Goal: Task Accomplishment & Management: Complete application form

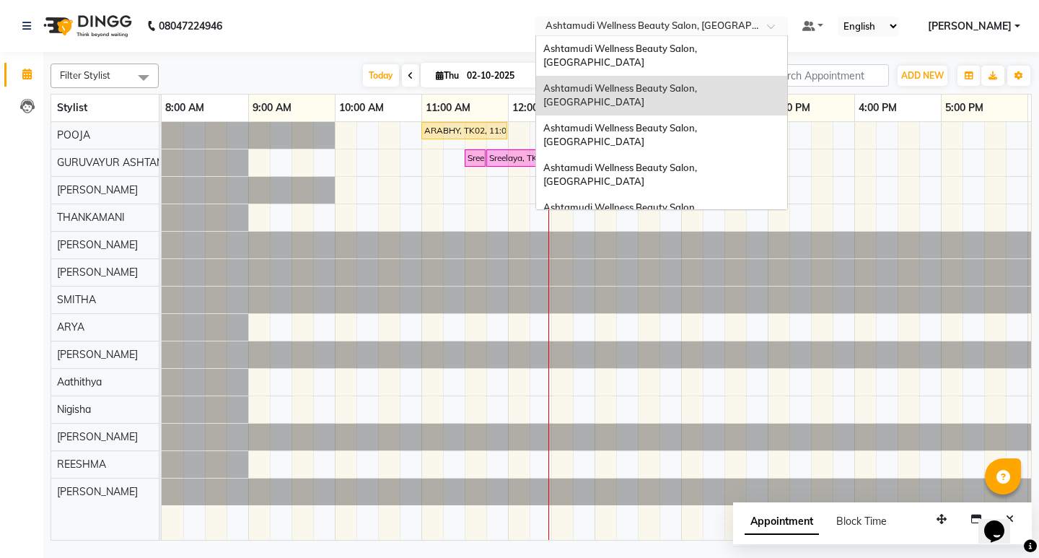
click at [785, 27] on span at bounding box center [776, 30] width 18 height 14
click at [699, 122] on span "Ashtamudi Wellness Beauty Salon, [GEOGRAPHIC_DATA]" at bounding box center [621, 135] width 156 height 26
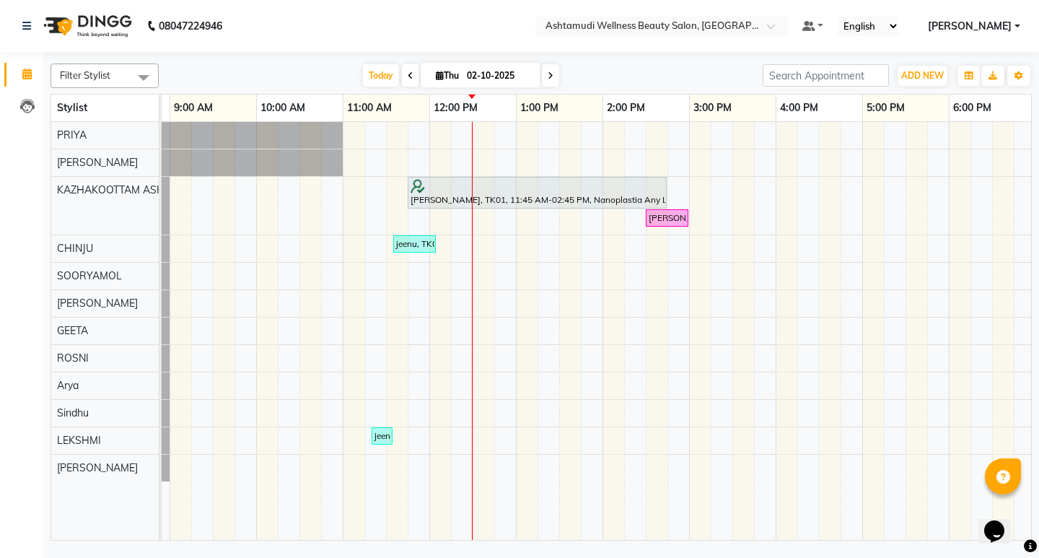
scroll to position [0, 69]
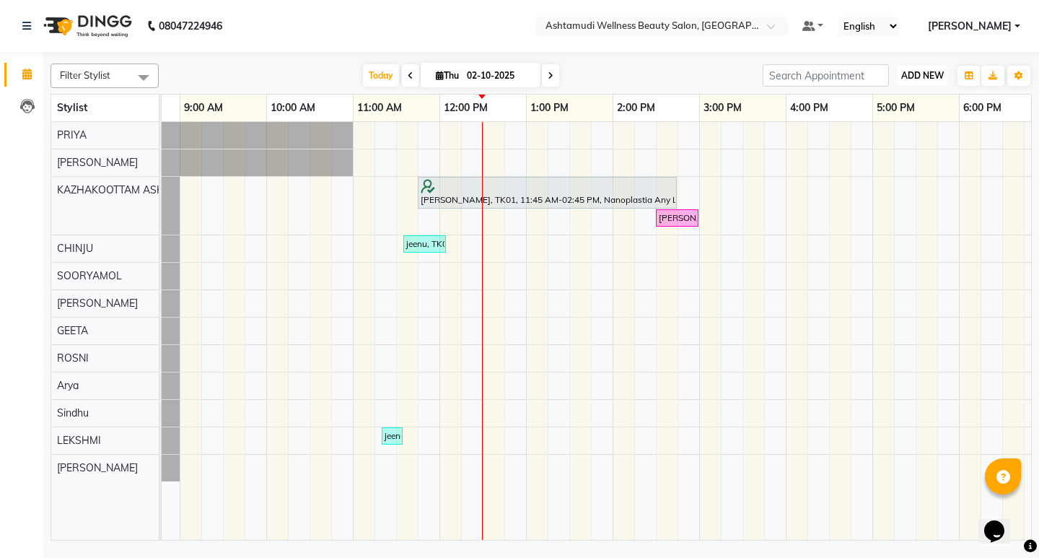
click at [911, 72] on span "ADD NEW" at bounding box center [922, 75] width 43 height 11
click at [892, 106] on button "Add Appointment" at bounding box center [890, 103] width 114 height 19
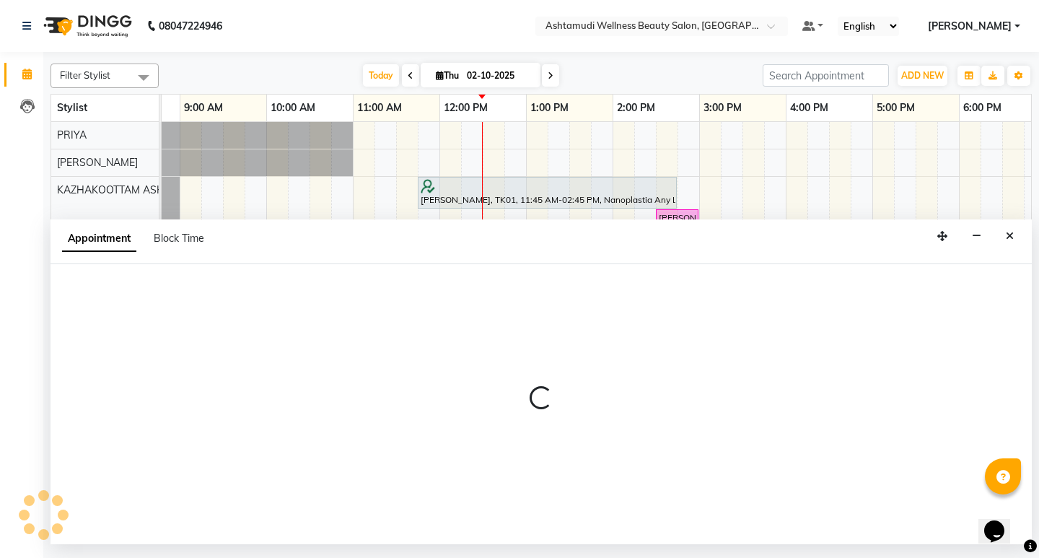
select select "540"
select select "tentative"
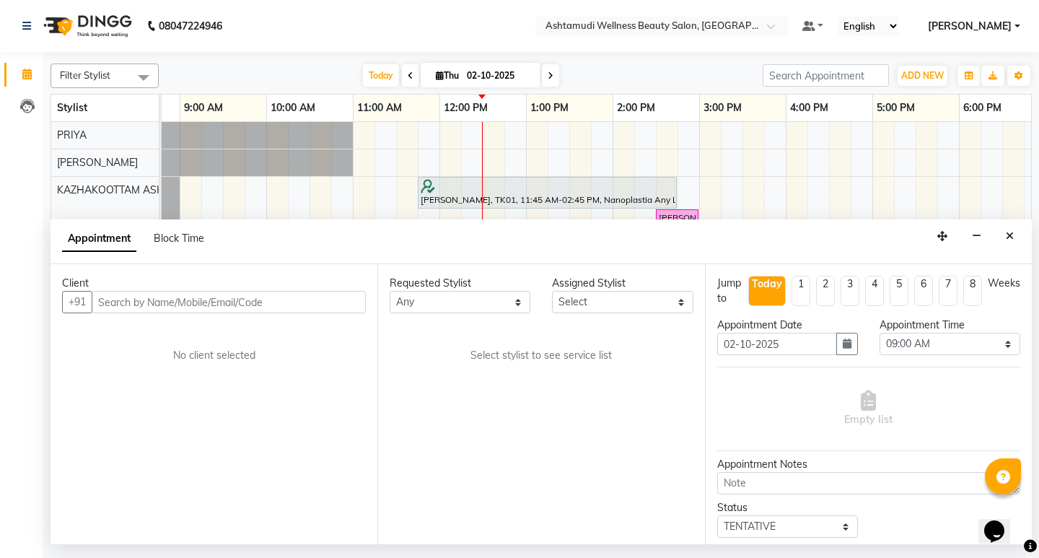
click at [281, 300] on input "text" at bounding box center [229, 302] width 274 height 22
click at [114, 299] on input "+919995810362" at bounding box center [199, 302] width 214 height 22
click at [117, 302] on input "+919995810362" at bounding box center [199, 302] width 214 height 22
type input "9995810362"
click at [317, 303] on span "Add Client" at bounding box center [336, 301] width 48 height 13
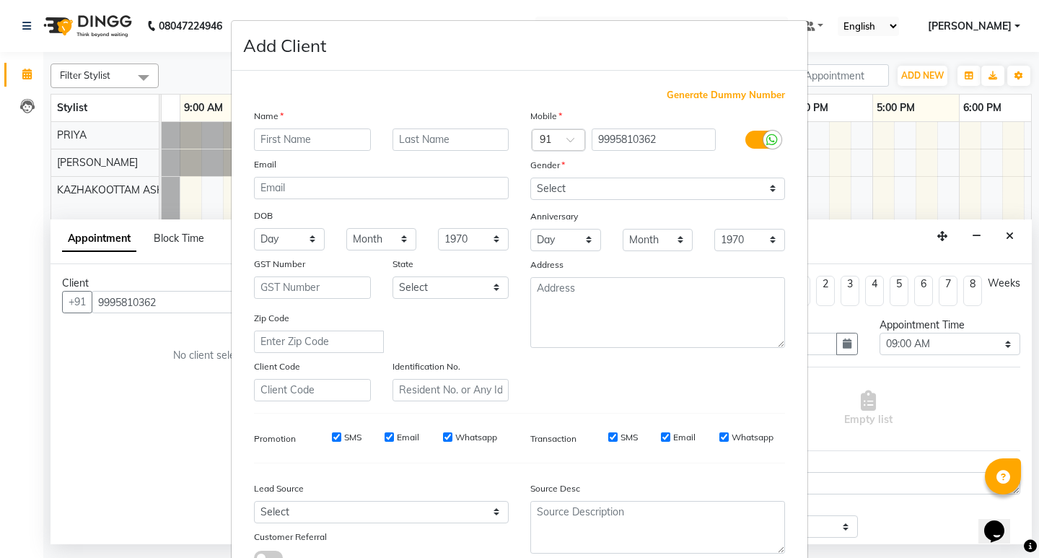
click at [296, 134] on input "text" at bounding box center [312, 139] width 117 height 22
type input "ANN"
click at [419, 139] on input "text" at bounding box center [451, 139] width 117 height 22
type input "TRESA JOSE"
click at [587, 186] on select "Select Male Female Other Prefer Not To Say" at bounding box center [657, 189] width 255 height 22
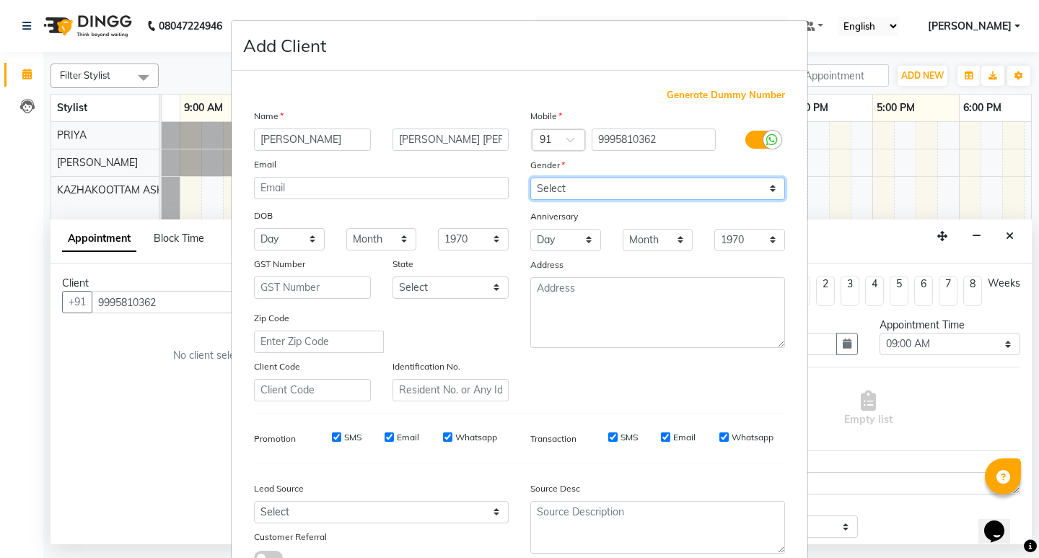
select select "female"
click at [530, 178] on select "Select Male Female Other Prefer Not To Say" at bounding box center [657, 189] width 255 height 22
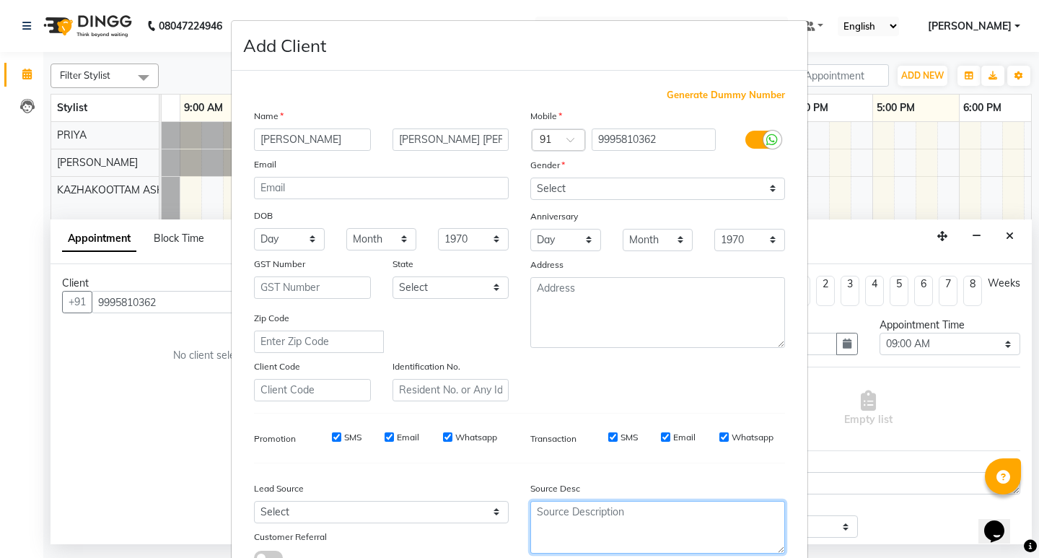
click at [588, 541] on textarea at bounding box center [657, 527] width 255 height 53
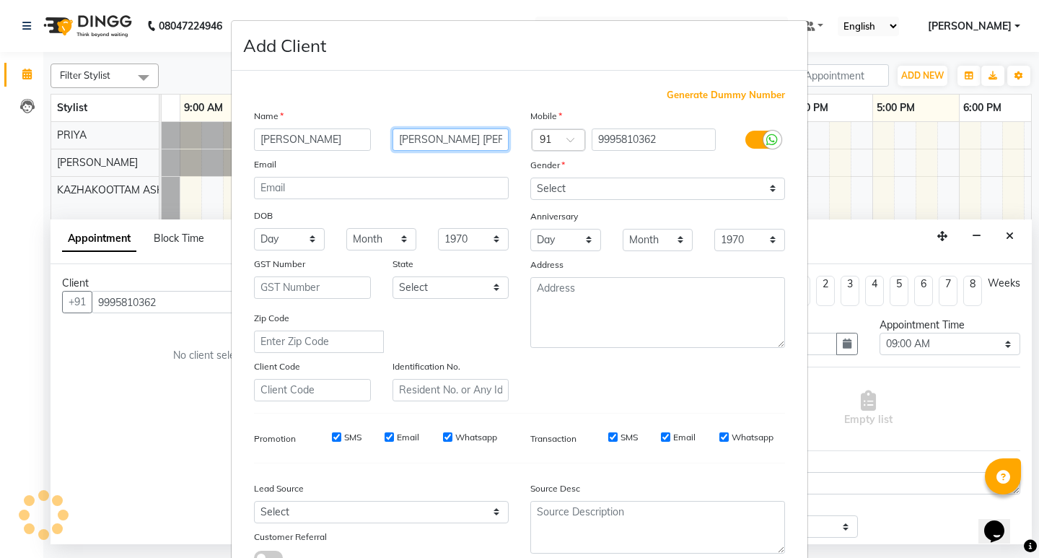
click at [461, 134] on input "TRESA JOSE" at bounding box center [451, 139] width 117 height 22
type input "TRESA"
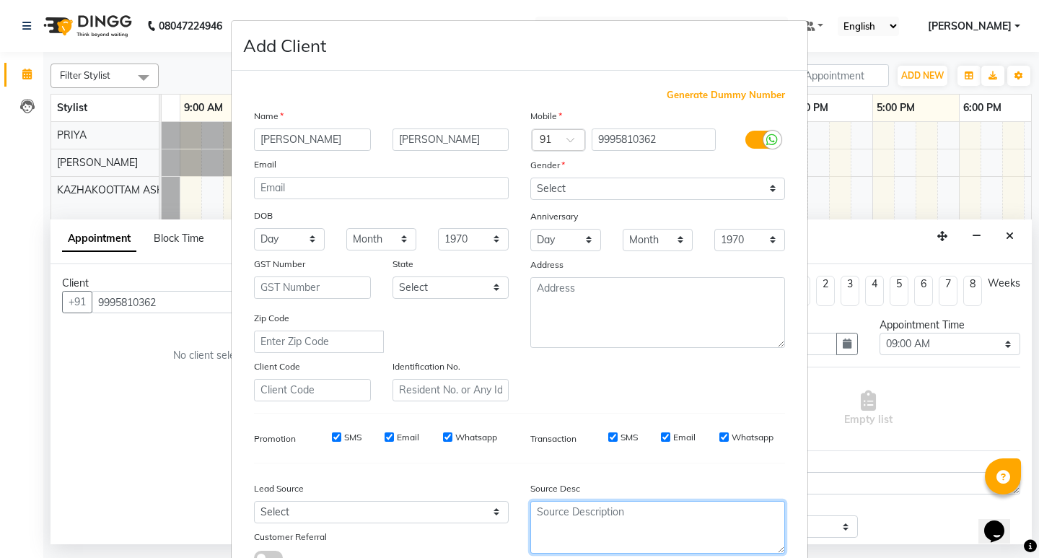
click at [605, 537] on textarea at bounding box center [657, 527] width 255 height 53
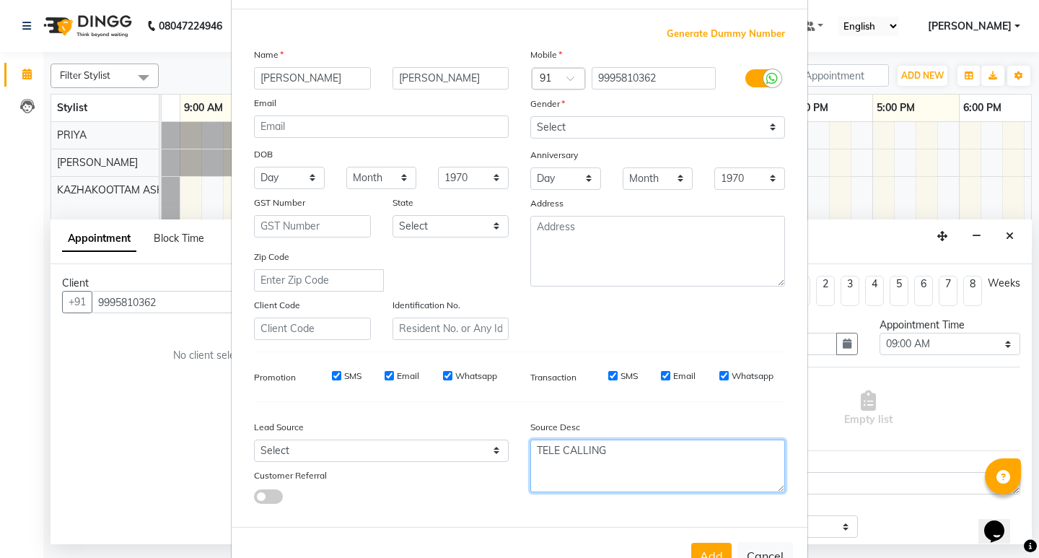
scroll to position [108, 0]
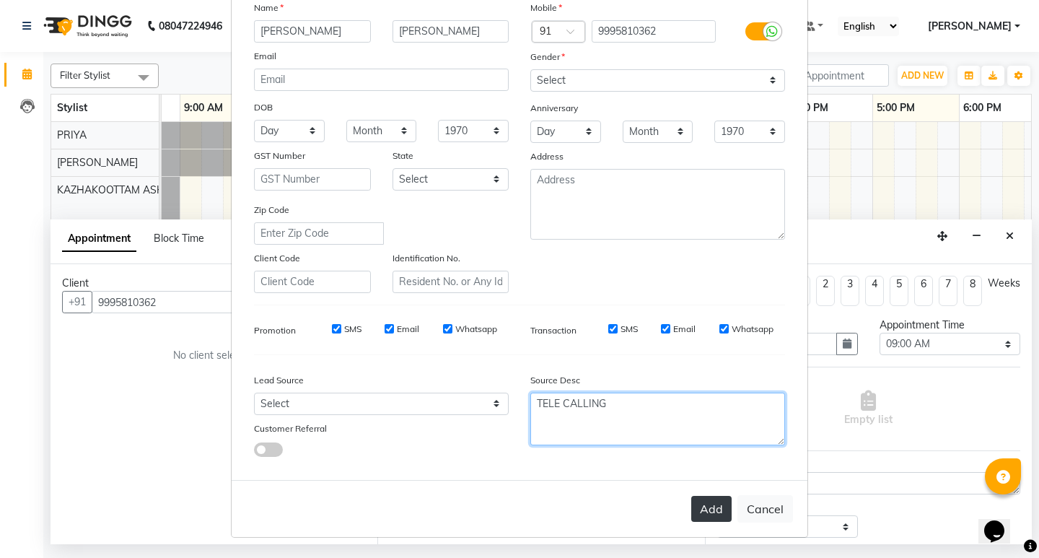
type textarea "TELE CALLING"
click at [720, 517] on button "Add" at bounding box center [711, 509] width 40 height 26
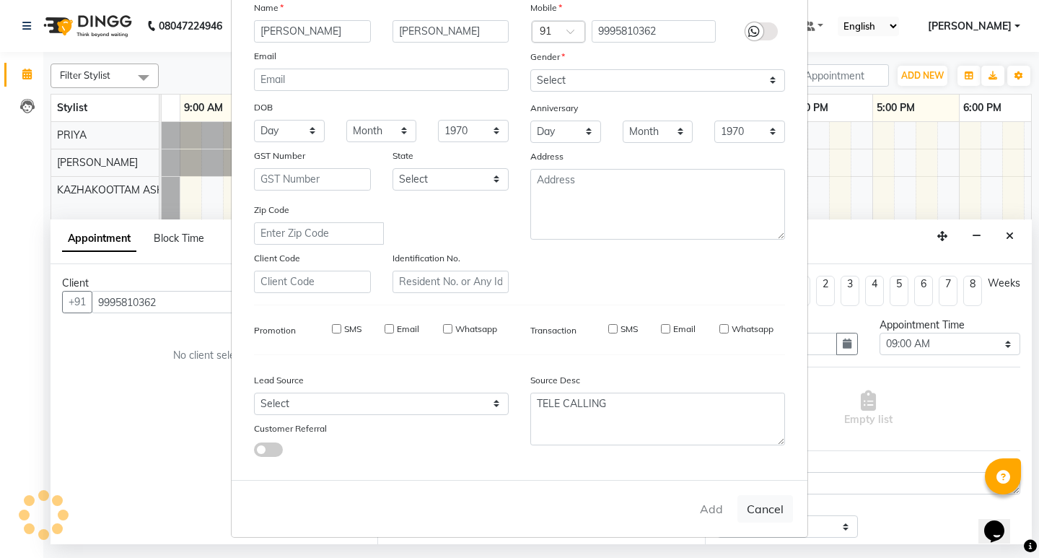
type input "99******62"
select select
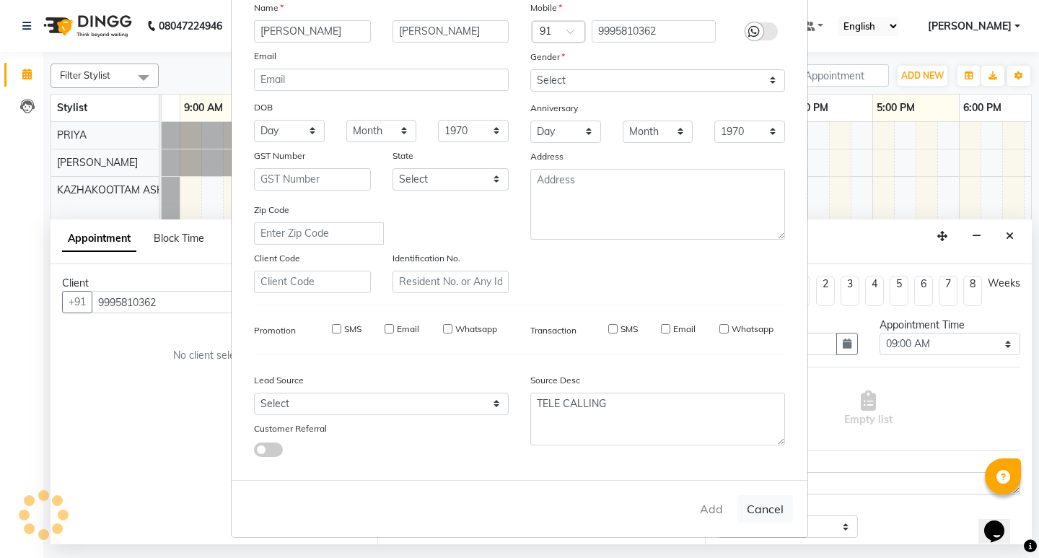
select select
checkbox input "false"
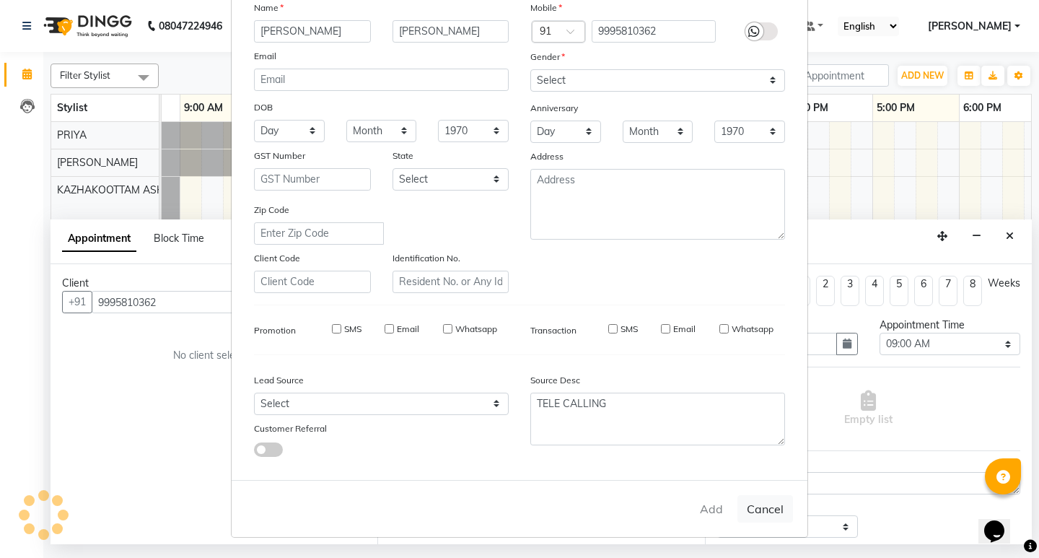
checkbox input "false"
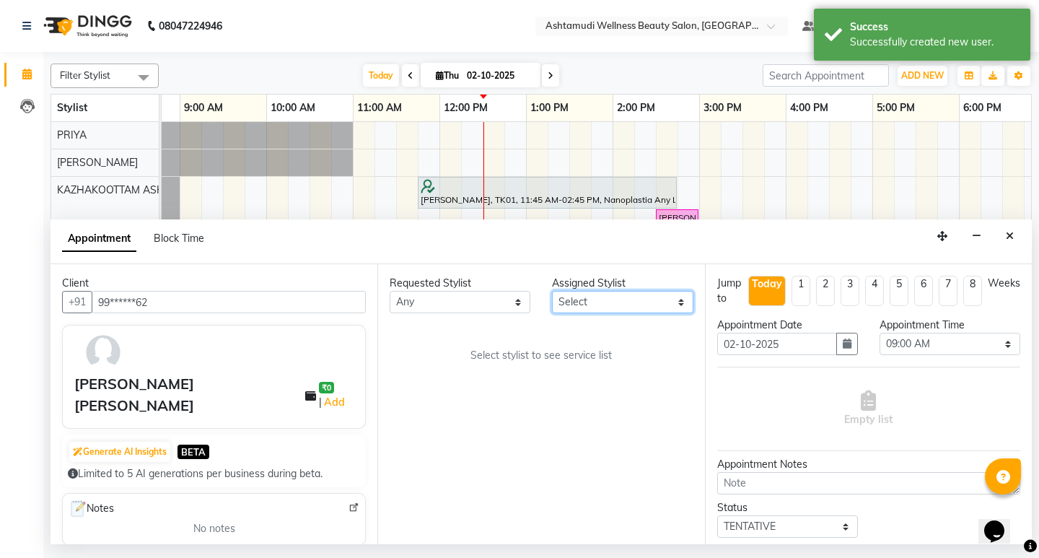
click at [607, 305] on select "Select Arya CHINJU GEETA KAZHAKOOTTAM ASHTAMUDI KRISHNA LEKSHMI MINCY VARGHESE …" at bounding box center [622, 302] width 141 height 22
select select "27528"
click at [552, 291] on select "Select Arya CHINJU GEETA KAZHAKOOTTAM ASHTAMUDI KRISHNA LEKSHMI MINCY VARGHESE …" at bounding box center [622, 302] width 141 height 22
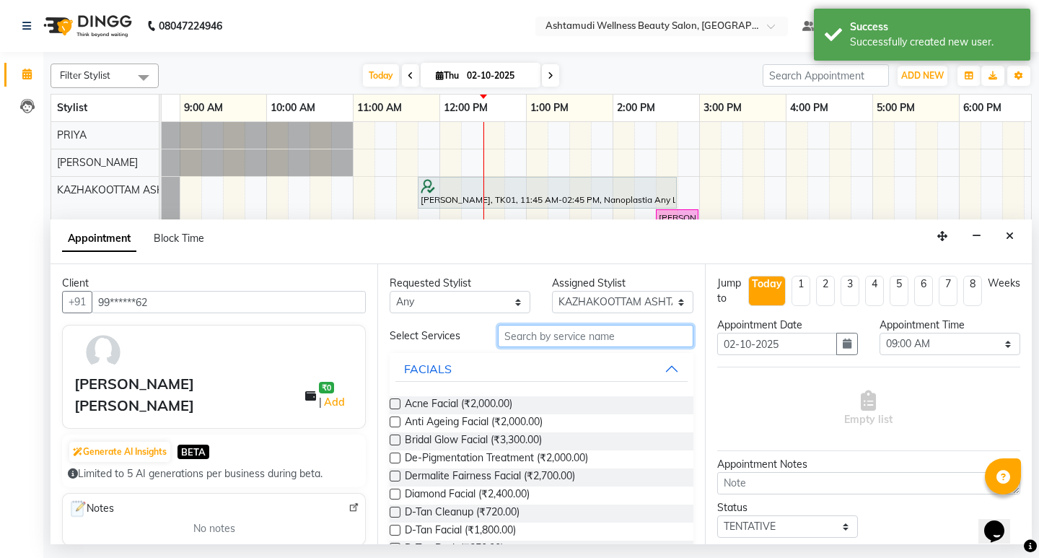
click at [555, 341] on input "text" at bounding box center [595, 336] width 195 height 22
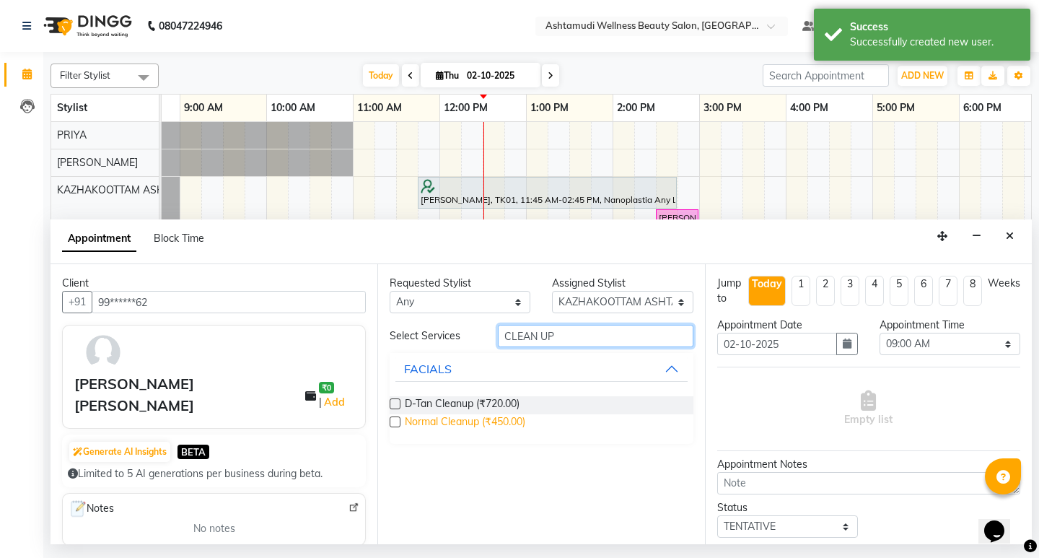
type input "CLEAN UP"
click at [463, 422] on span "Normal Cleanup (₹450.00)" at bounding box center [465, 423] width 121 height 18
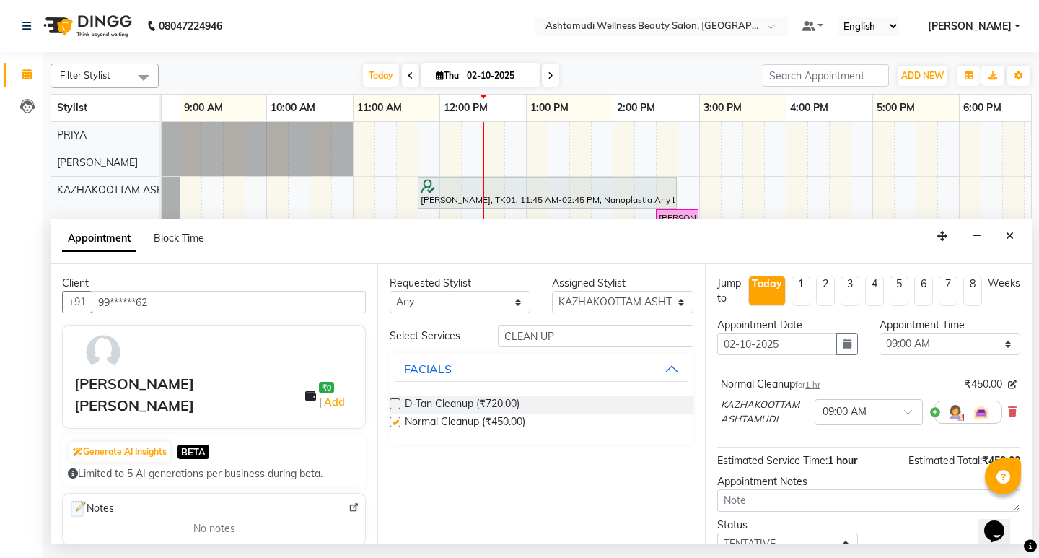
checkbox input "false"
click at [574, 338] on input "CLEAN UP" at bounding box center [595, 336] width 195 height 22
type input "C"
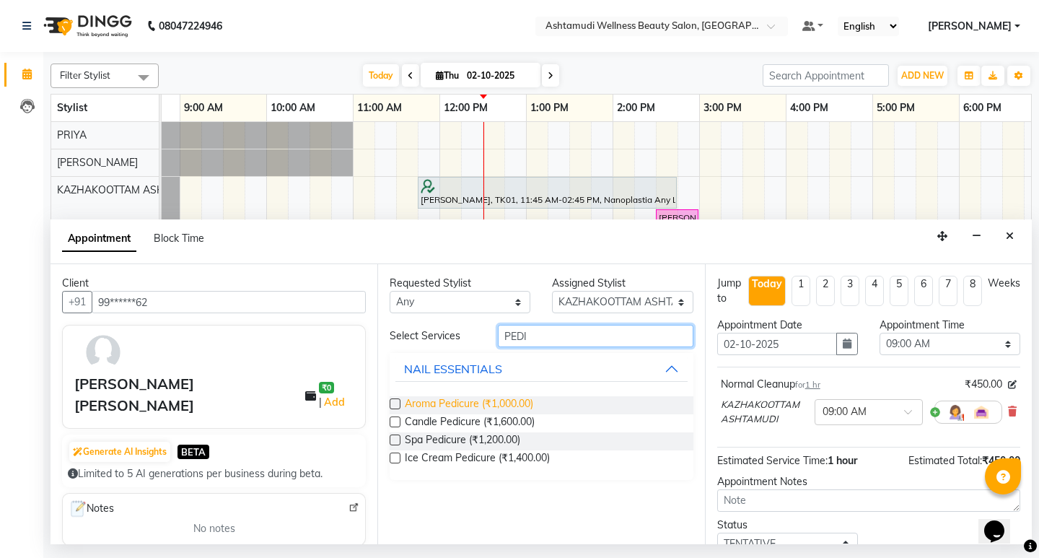
type input "PEDI"
click at [511, 401] on span "Aroma Pedicure (₹1,000.00)" at bounding box center [469, 405] width 128 height 18
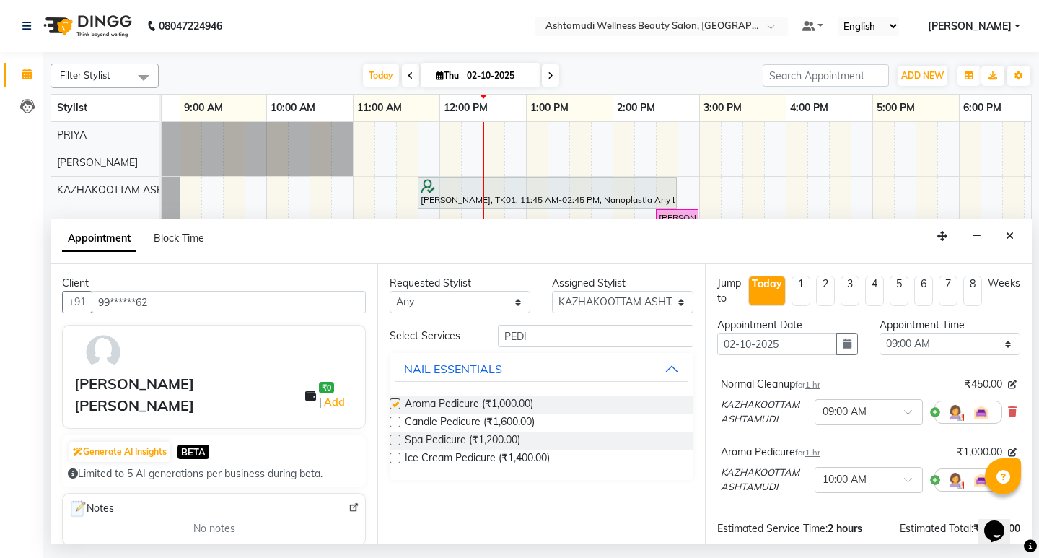
checkbox input "false"
click at [940, 343] on select "Select 09:00 AM 09:15 AM 09:30 AM 09:45 AM 10:00 AM 10:15 AM 10:30 AM 10:45 AM …" at bounding box center [950, 344] width 141 height 22
select select "840"
click at [880, 333] on select "Select 09:00 AM 09:15 AM 09:30 AM 09:45 AM 10:00 AM 10:15 AM 10:30 AM 10:45 AM …" at bounding box center [950, 344] width 141 height 22
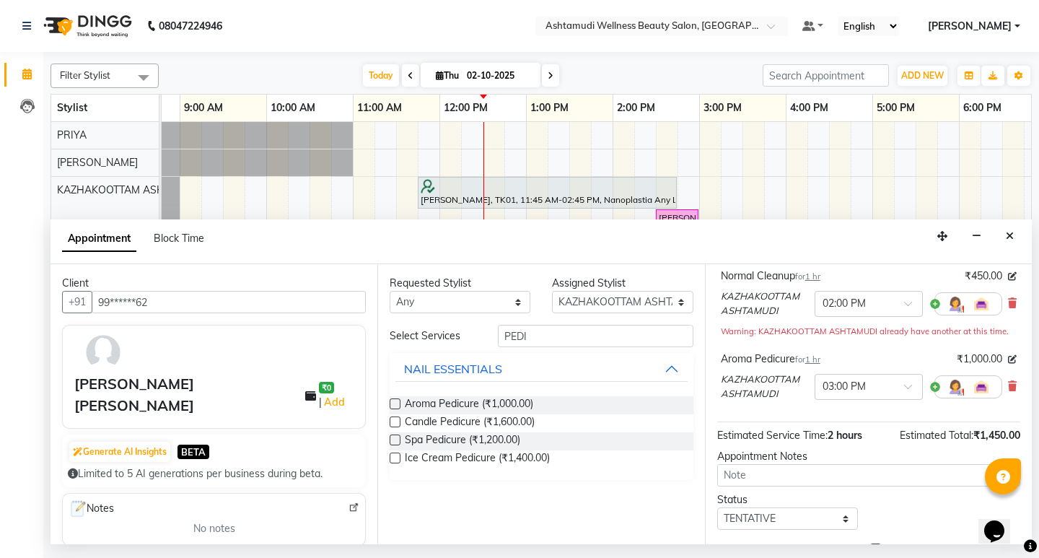
scroll to position [185, 0]
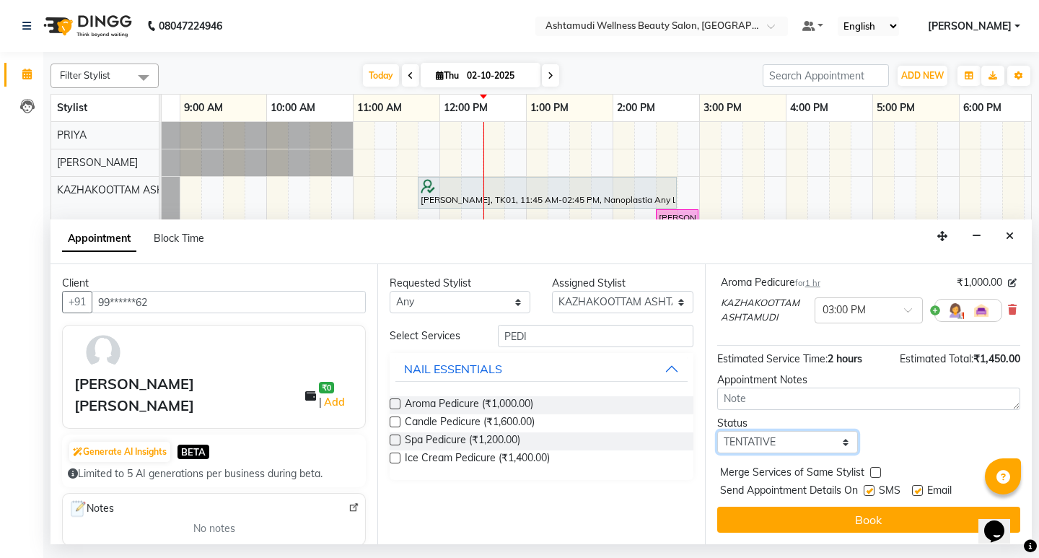
click at [800, 440] on select "Select TENTATIVE CONFIRM CHECK-IN UPCOMING" at bounding box center [787, 442] width 141 height 22
select select "confirm booking"
click at [717, 431] on select "Select TENTATIVE CONFIRM CHECK-IN UPCOMING" at bounding box center [787, 442] width 141 height 22
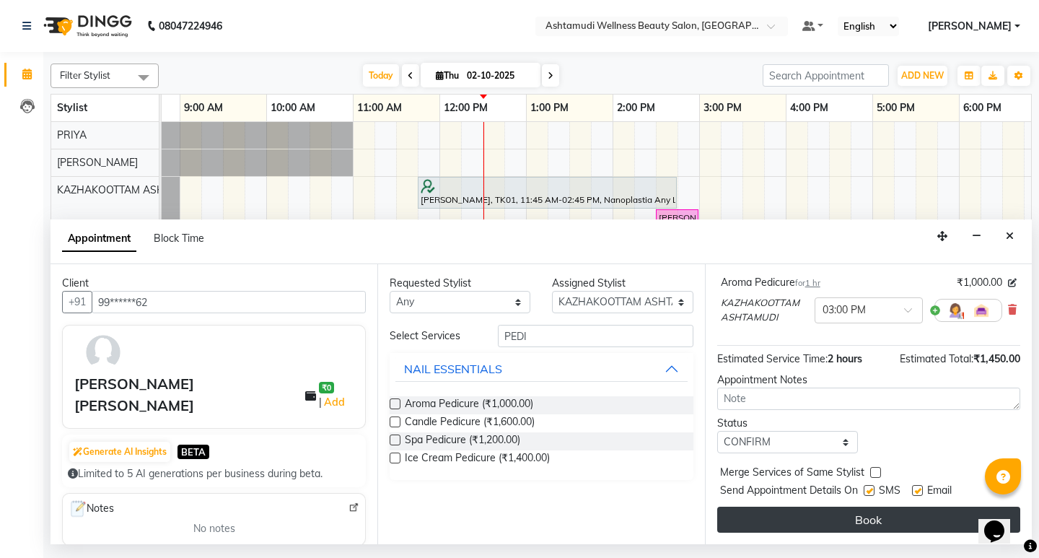
click at [880, 514] on button "Book" at bounding box center [868, 520] width 303 height 26
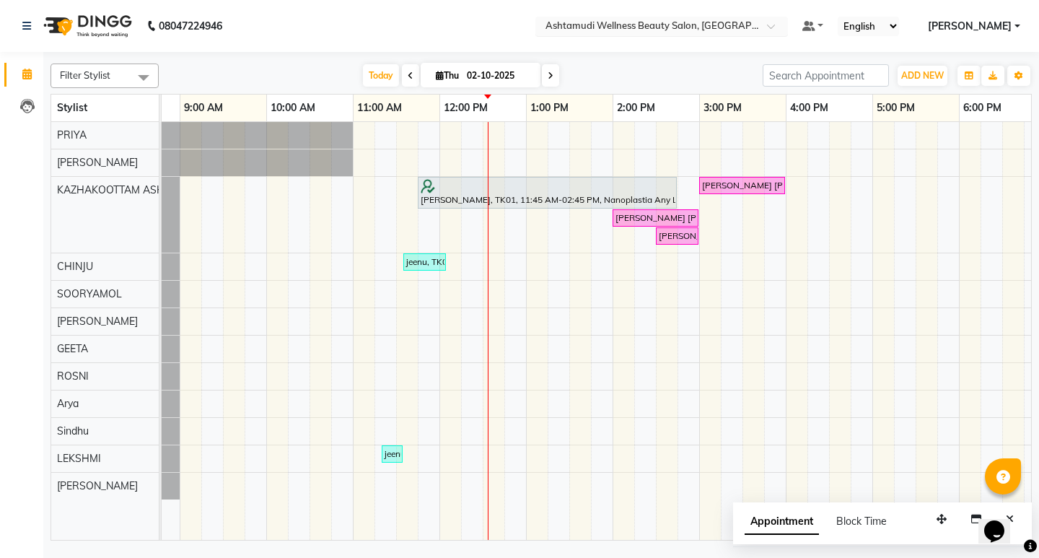
click at [788, 21] on div at bounding box center [661, 27] width 253 height 14
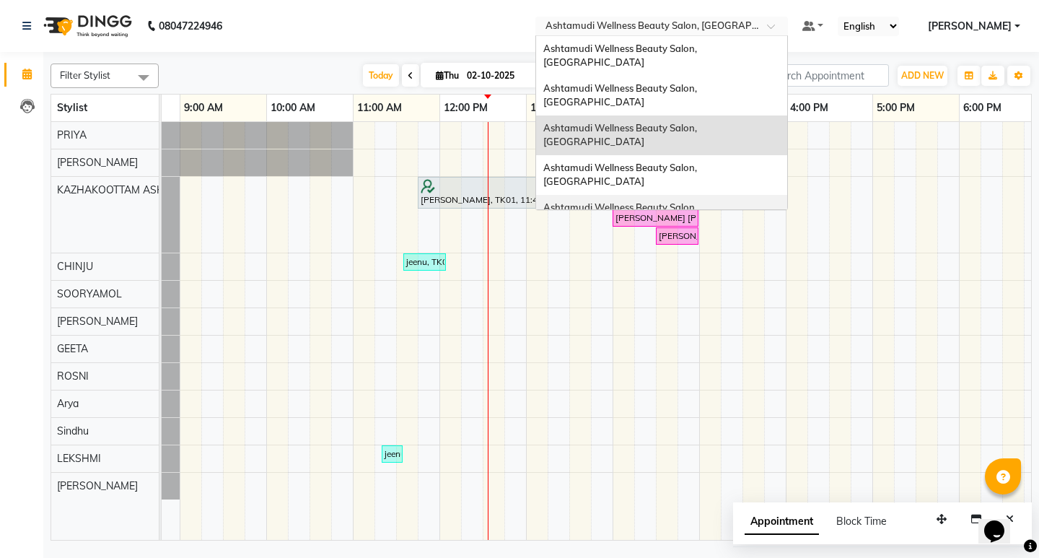
click at [699, 201] on span "Ashtamudi Wellness Beauty Salon, [GEOGRAPHIC_DATA]" at bounding box center [621, 214] width 156 height 26
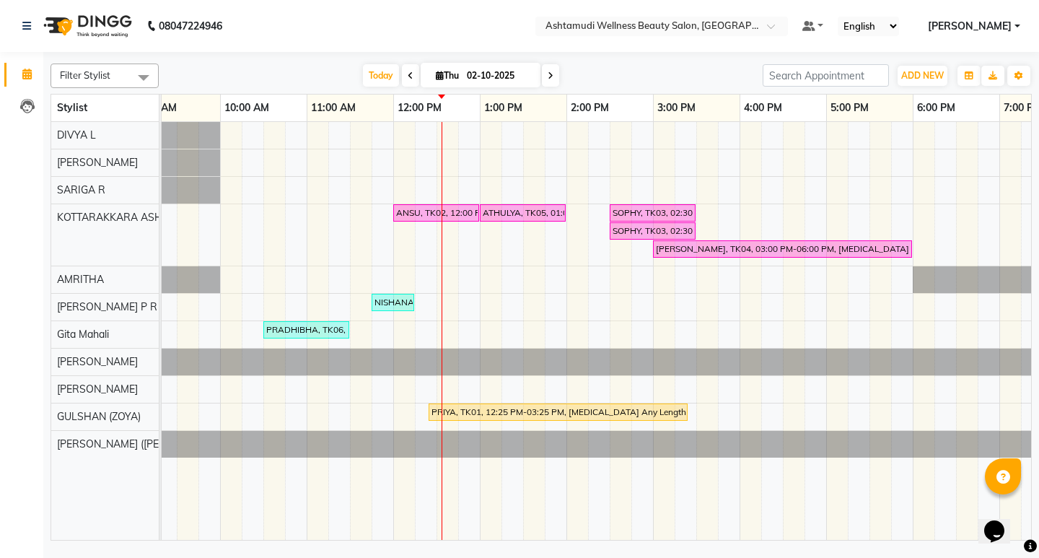
scroll to position [0, 24]
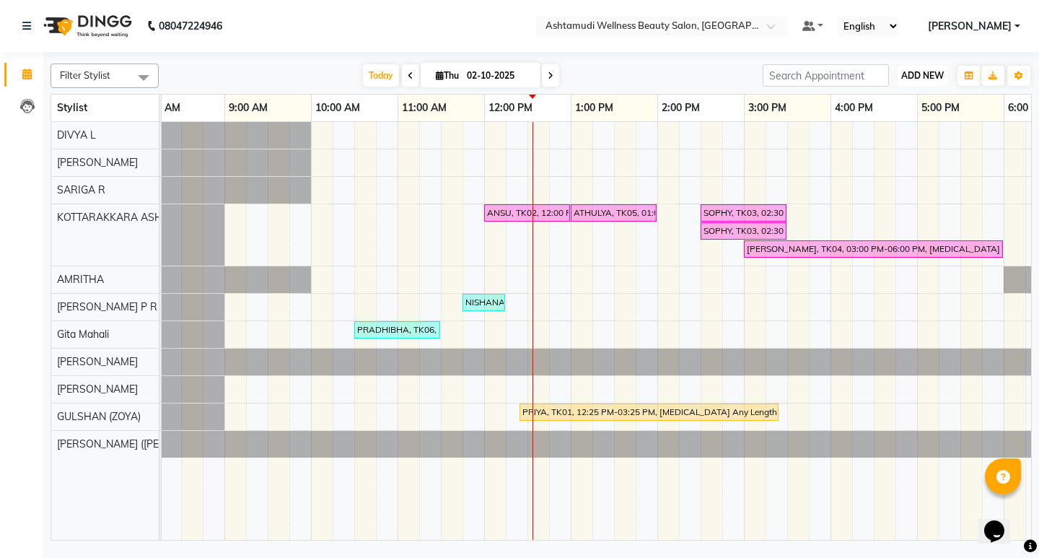
click at [929, 75] on span "ADD NEW" at bounding box center [922, 75] width 43 height 11
click at [803, 312] on div "ANSU, TK02, 12:00 PM-01:00 PM, Hair Spa ATHULYA, TK05, 01:00 PM-02:00 PM, Highl…" at bounding box center [701, 331] width 1126 height 418
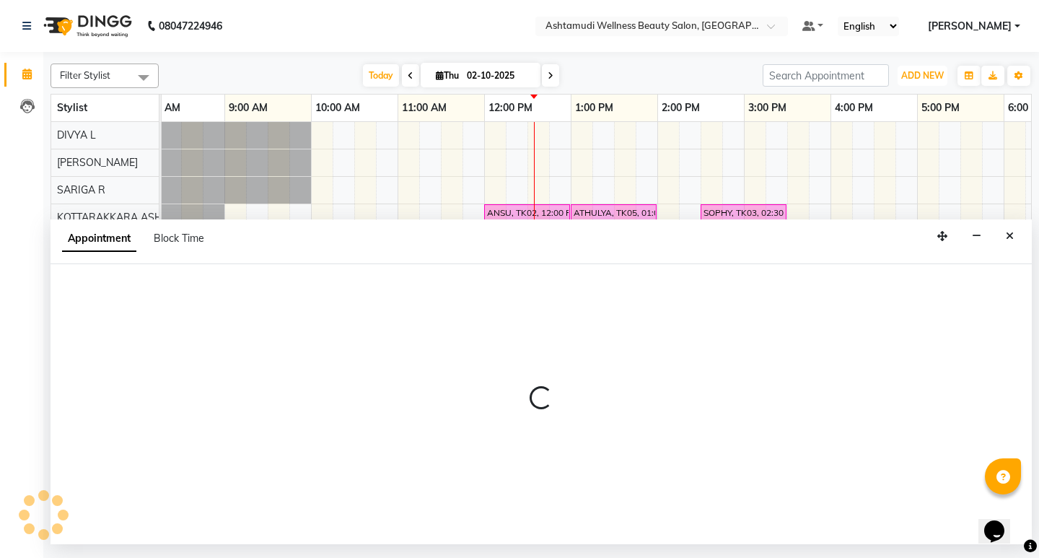
select select "49590"
select select "tentative"
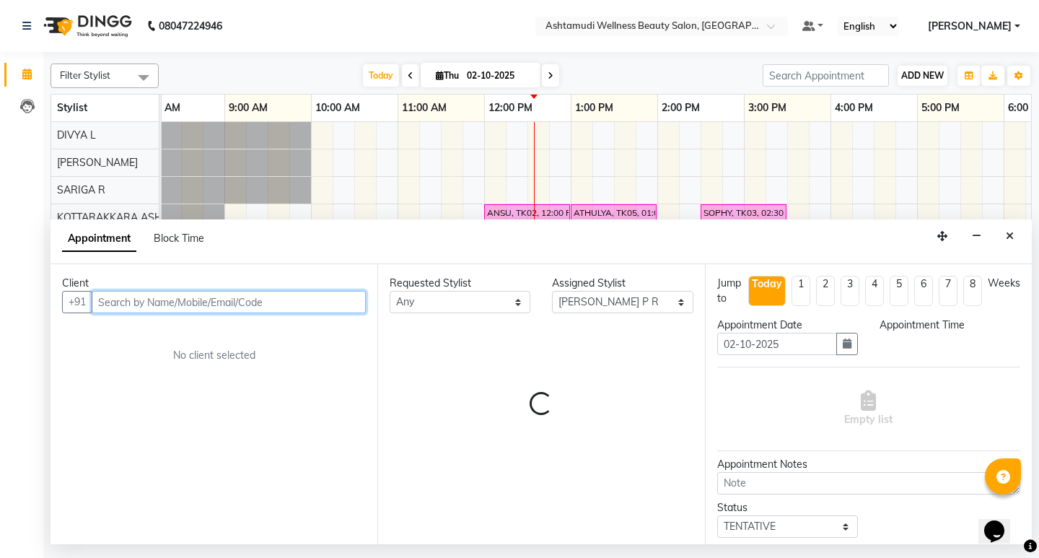
select select "930"
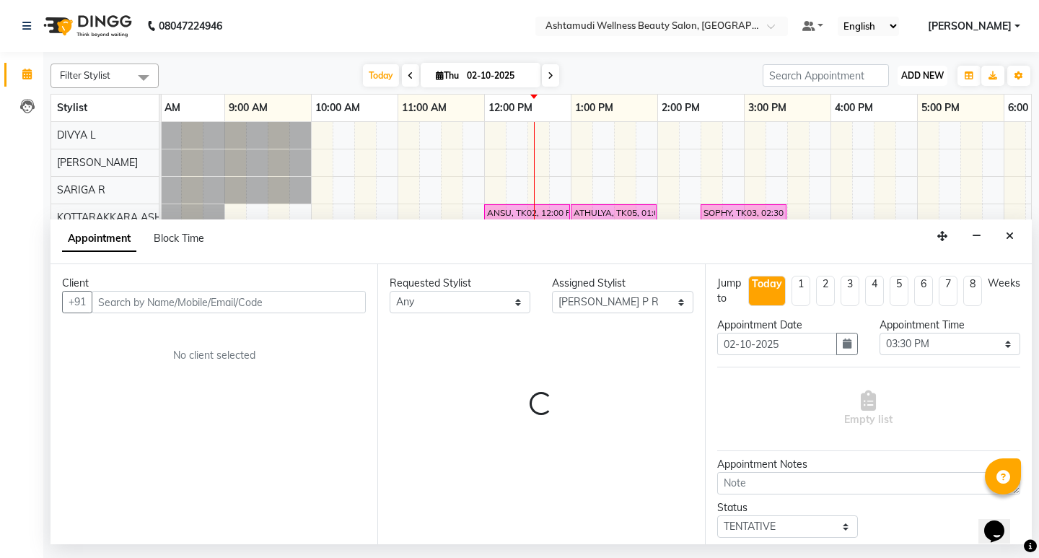
click at [922, 71] on span "ADD NEW" at bounding box center [922, 75] width 43 height 11
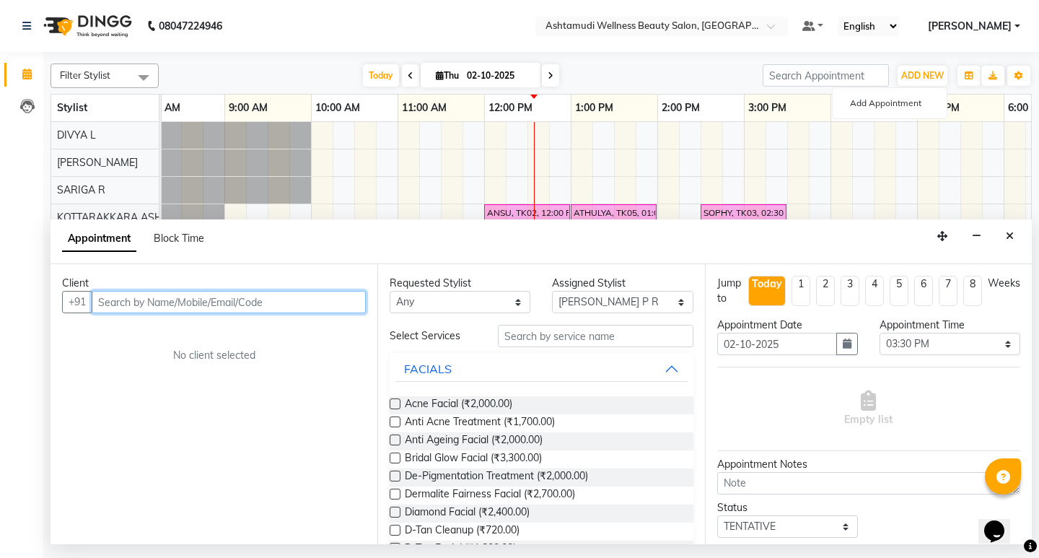
click at [231, 302] on input "text" at bounding box center [229, 302] width 274 height 22
paste input "919447995095"
click at [111, 302] on input "919447995095" at bounding box center [199, 302] width 214 height 22
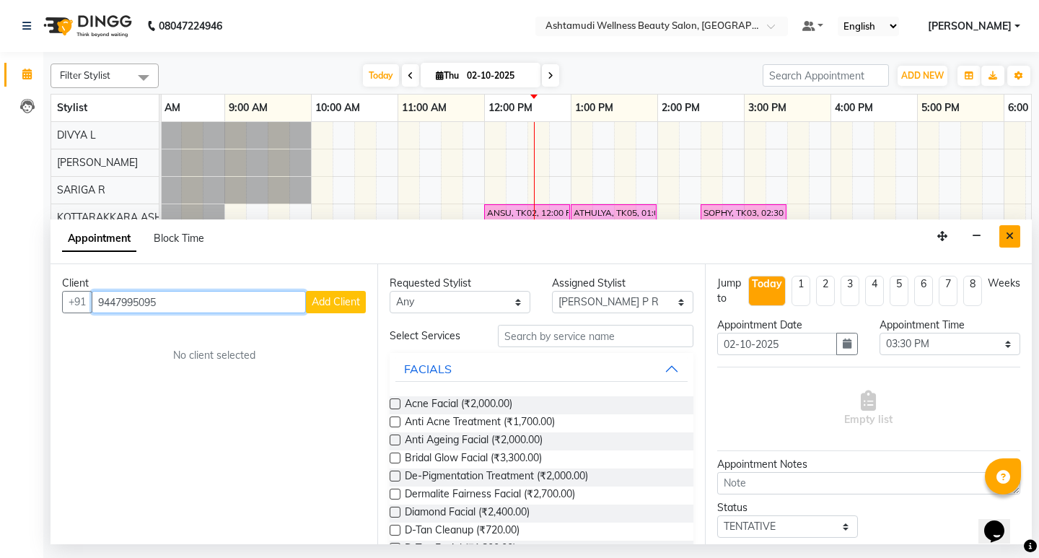
type input "9447995095"
click at [1007, 237] on icon "Close" at bounding box center [1010, 236] width 8 height 10
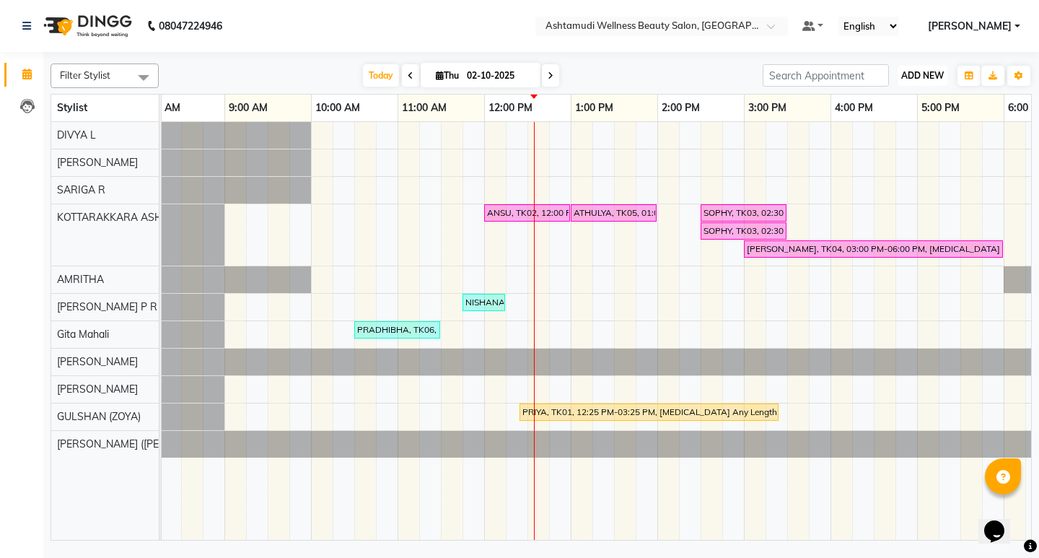
click at [922, 79] on span "ADD NEW" at bounding box center [922, 75] width 43 height 11
click at [893, 102] on button "Add Appointment" at bounding box center [890, 103] width 114 height 19
select select "tentative"
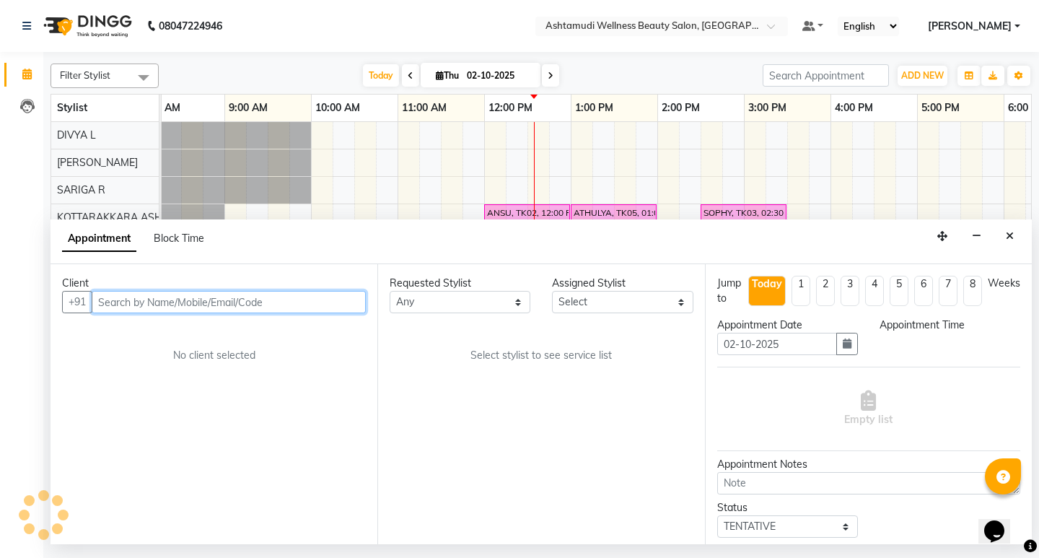
select select "540"
click at [315, 305] on input "text" at bounding box center [229, 302] width 274 height 22
paste input "919447995095"
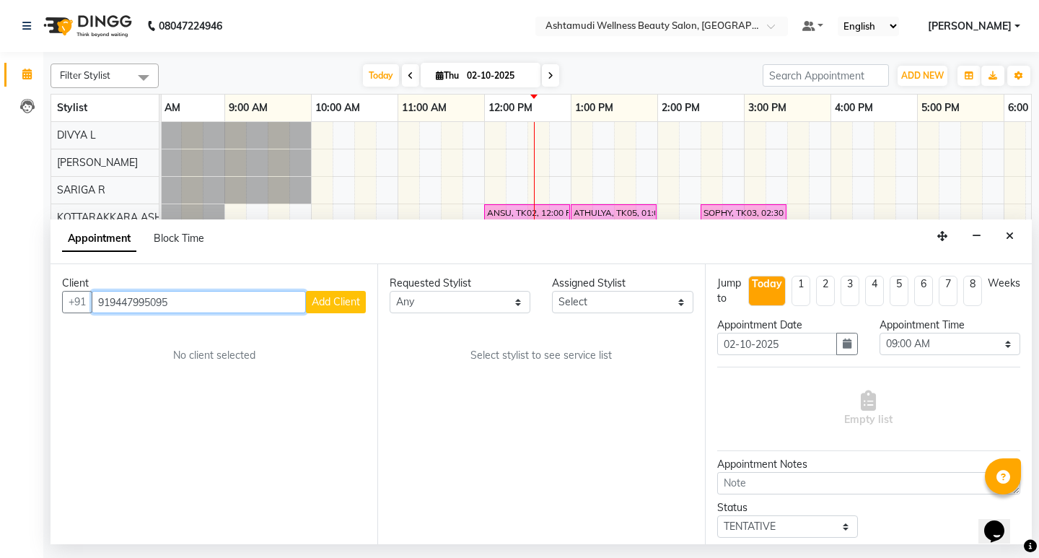
click at [111, 299] on input "919447995095" at bounding box center [199, 302] width 214 height 22
type input "9447995095"
click at [347, 307] on span "Add Client" at bounding box center [336, 301] width 48 height 13
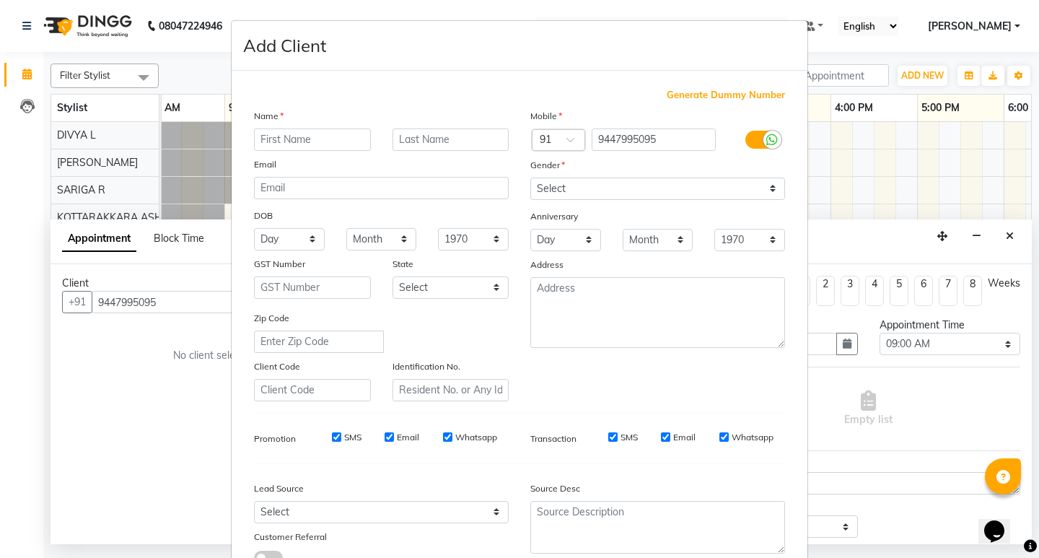
click at [315, 138] on input "text" at bounding box center [312, 139] width 117 height 22
type input "AKHILA"
click at [559, 185] on select "Select Male Female Other Prefer Not To Say" at bounding box center [657, 189] width 255 height 22
select select "female"
click at [530, 178] on select "Select Male Female Other Prefer Not To Say" at bounding box center [657, 189] width 255 height 22
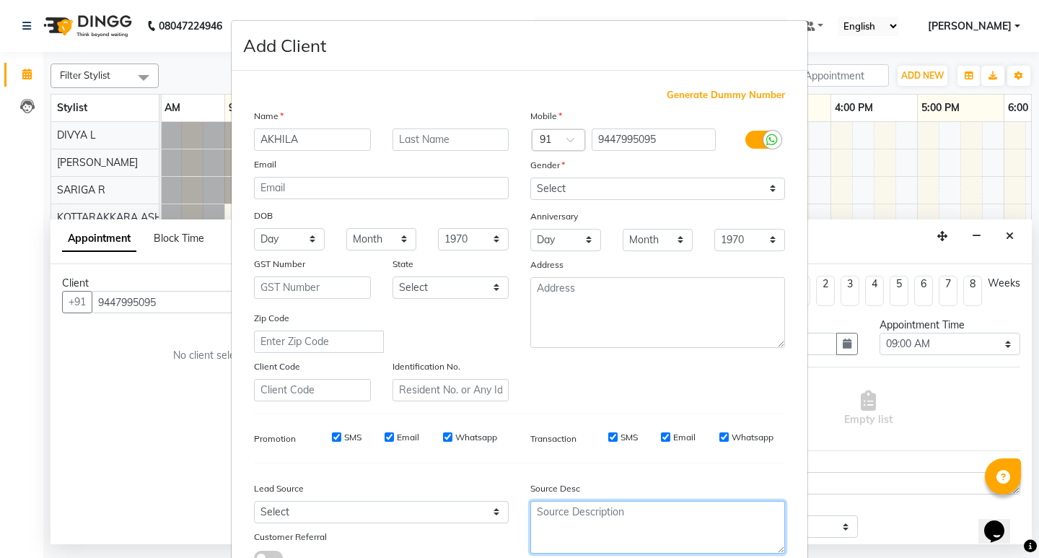
click at [587, 541] on textarea at bounding box center [657, 527] width 255 height 53
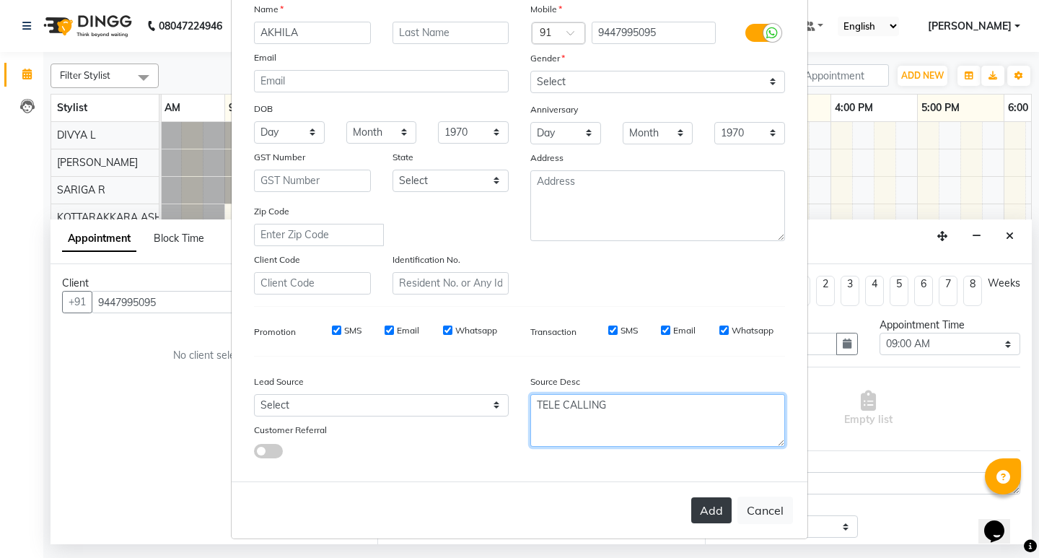
scroll to position [108, 0]
type textarea "TELE CALLING"
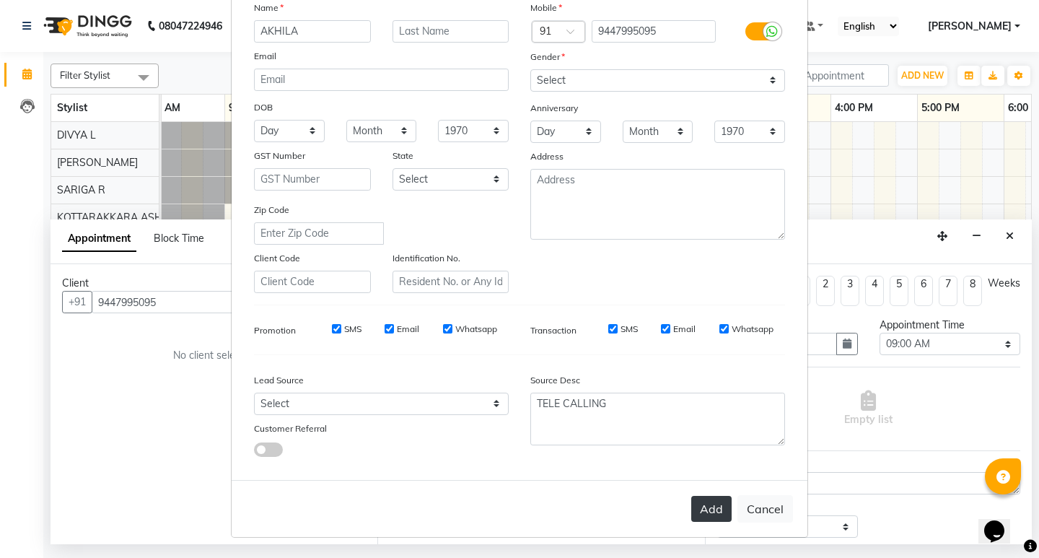
click at [717, 515] on button "Add" at bounding box center [711, 509] width 40 height 26
type input "94******95"
select select
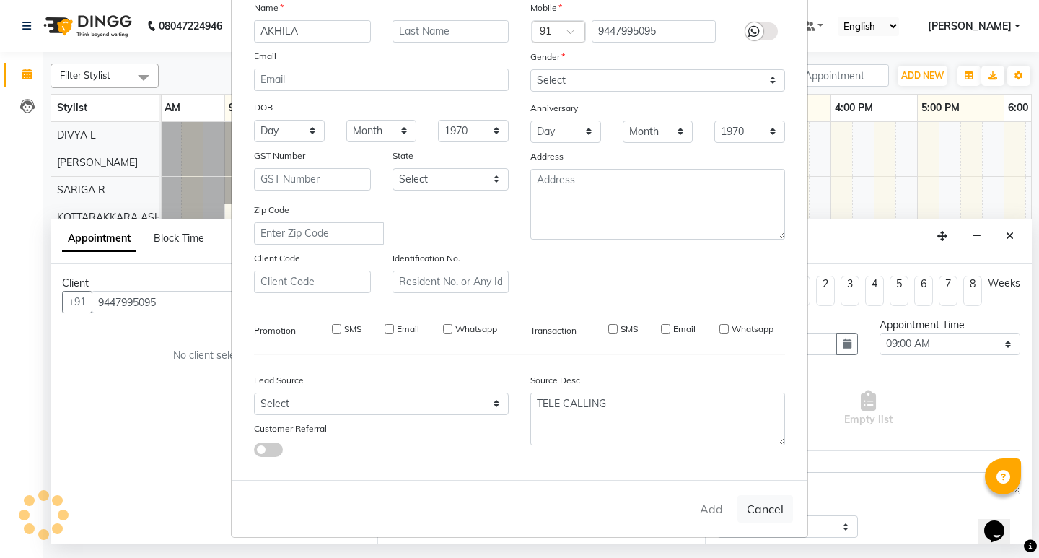
select select
checkbox input "false"
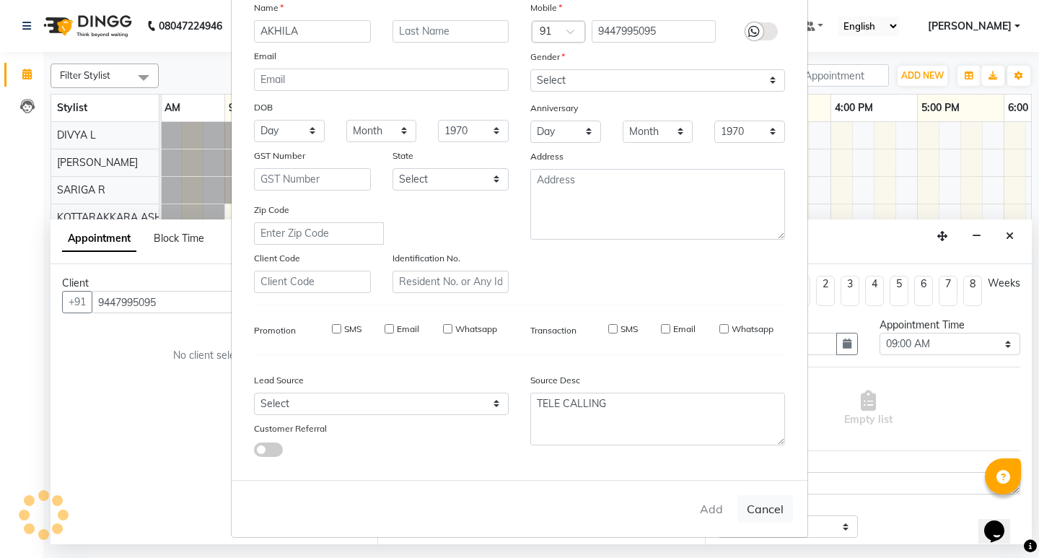
checkbox input "false"
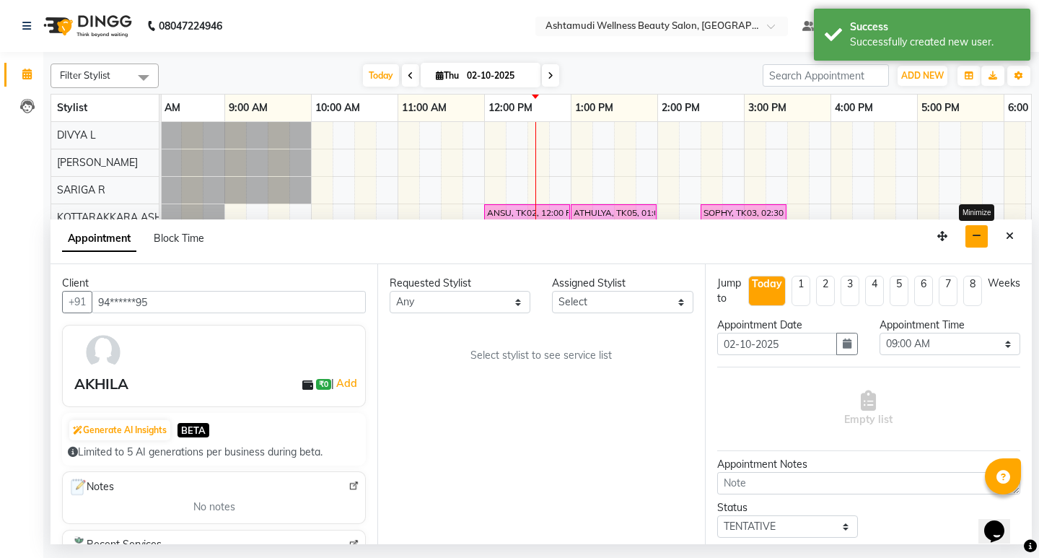
click at [987, 237] on button "button" at bounding box center [977, 236] width 22 height 22
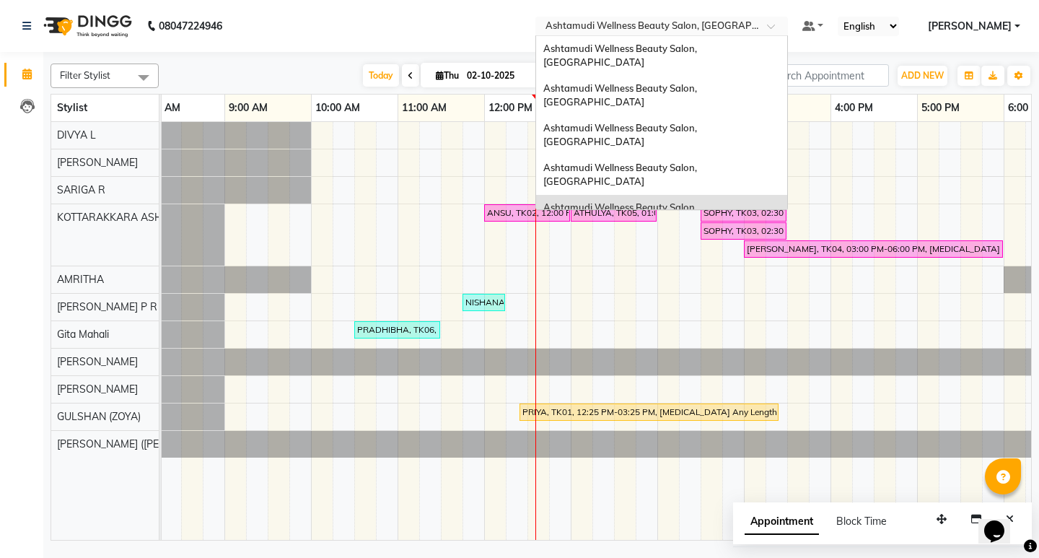
click at [788, 26] on div at bounding box center [661, 27] width 253 height 14
click at [699, 162] on span "Ashtamudi Wellness Beauty Salon, Kottiyam" at bounding box center [621, 175] width 156 height 26
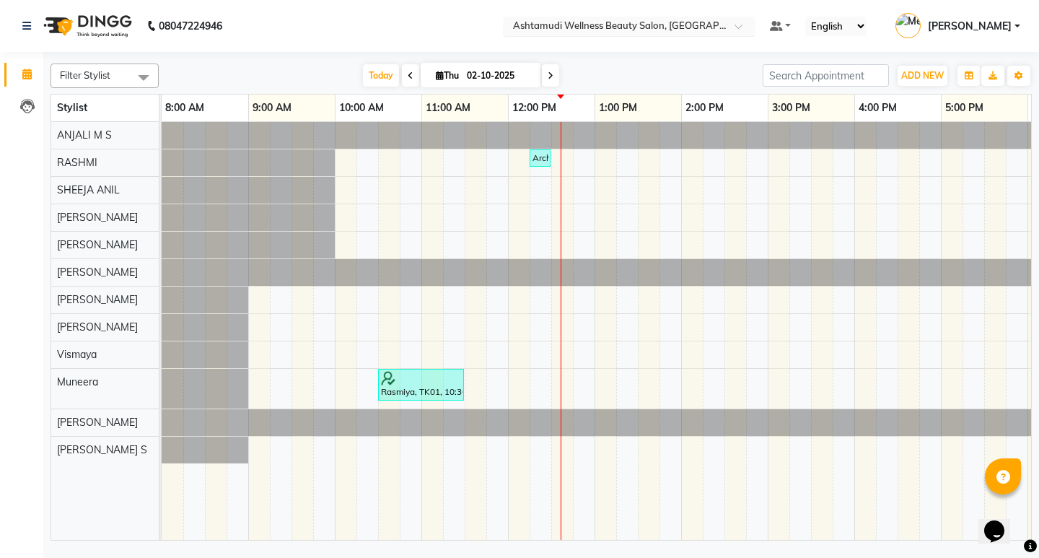
click at [753, 25] on span at bounding box center [744, 30] width 18 height 14
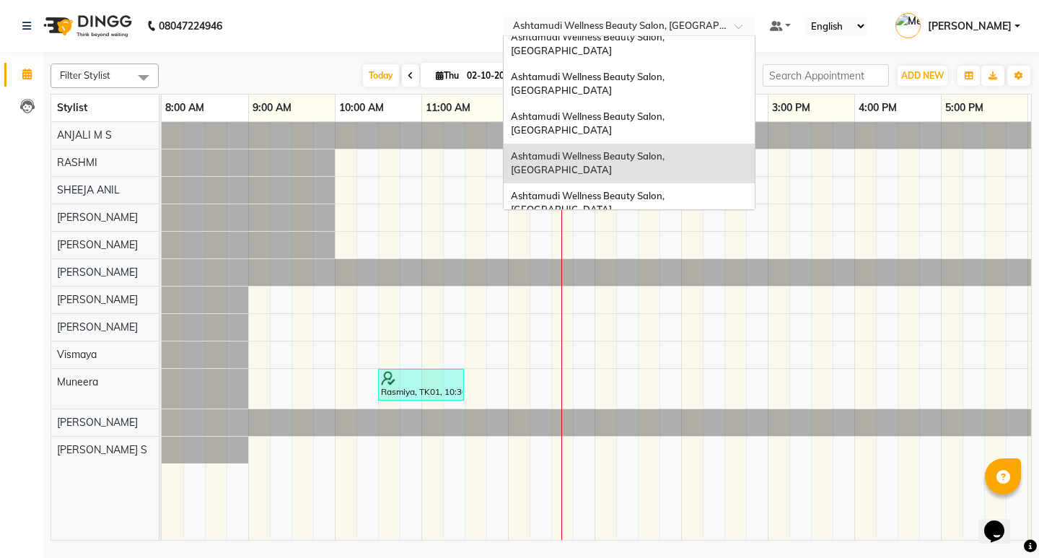
scroll to position [9, 0]
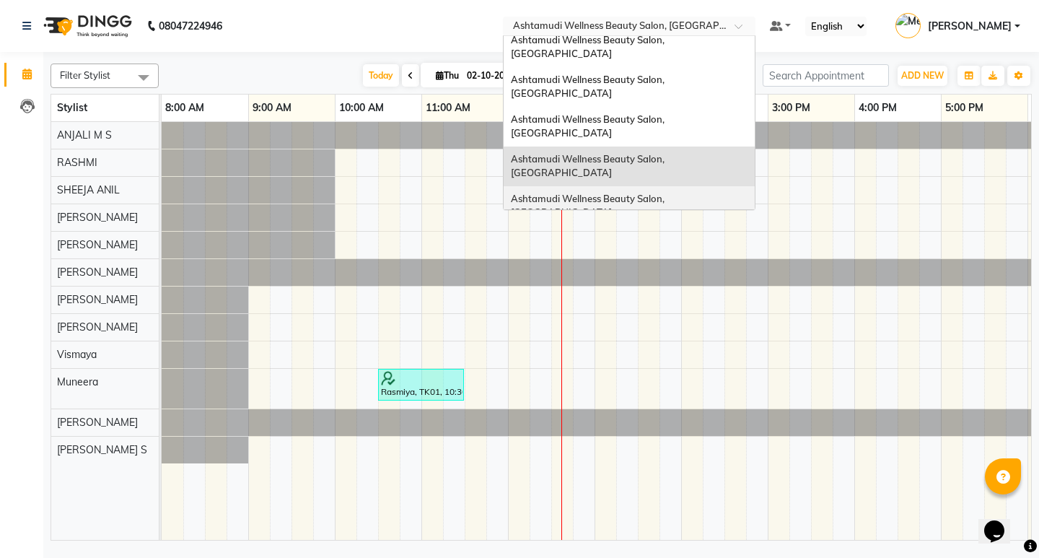
click at [667, 193] on span "Ashtamudi Wellness Beauty Salon, [GEOGRAPHIC_DATA]" at bounding box center [589, 206] width 156 height 26
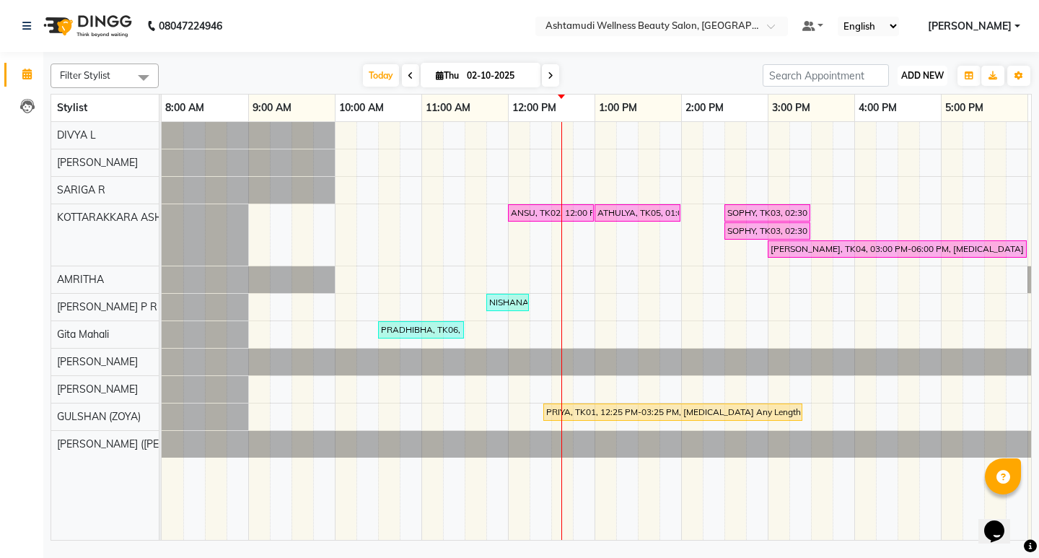
click at [927, 76] on span "ADD NEW" at bounding box center [922, 75] width 43 height 11
click at [911, 103] on button "Add Appointment" at bounding box center [890, 103] width 114 height 19
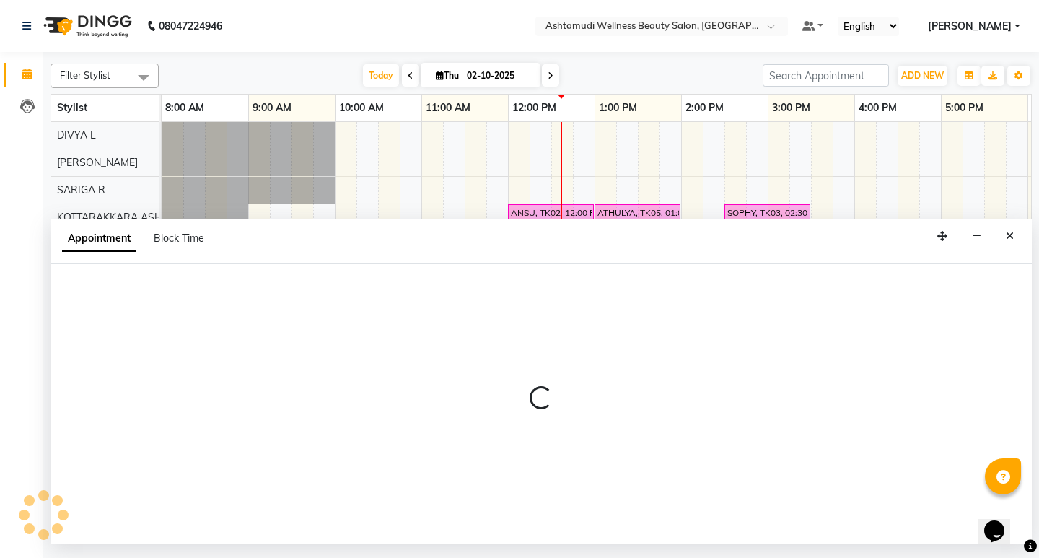
select select "540"
select select "tentative"
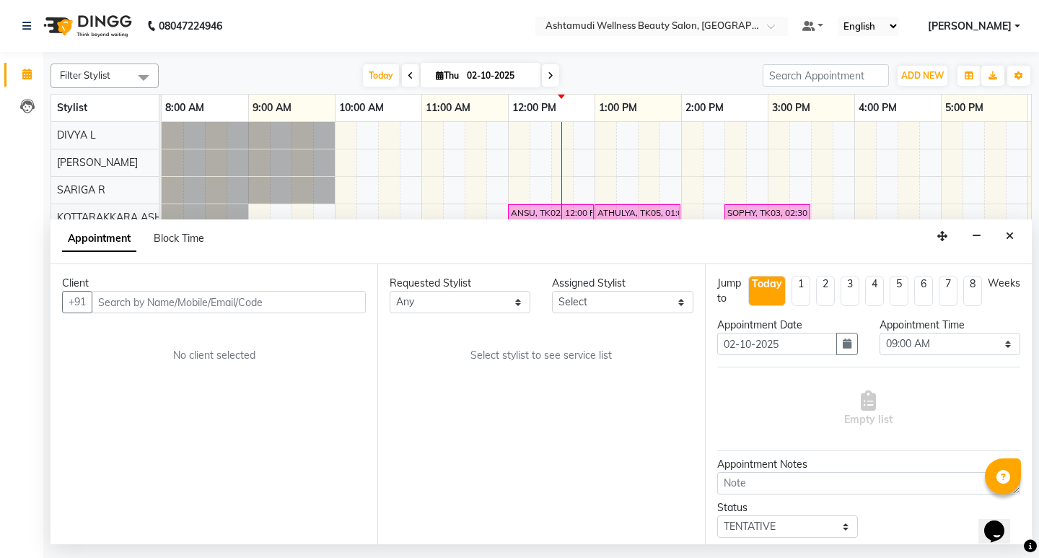
click at [331, 292] on input "text" at bounding box center [229, 302] width 274 height 22
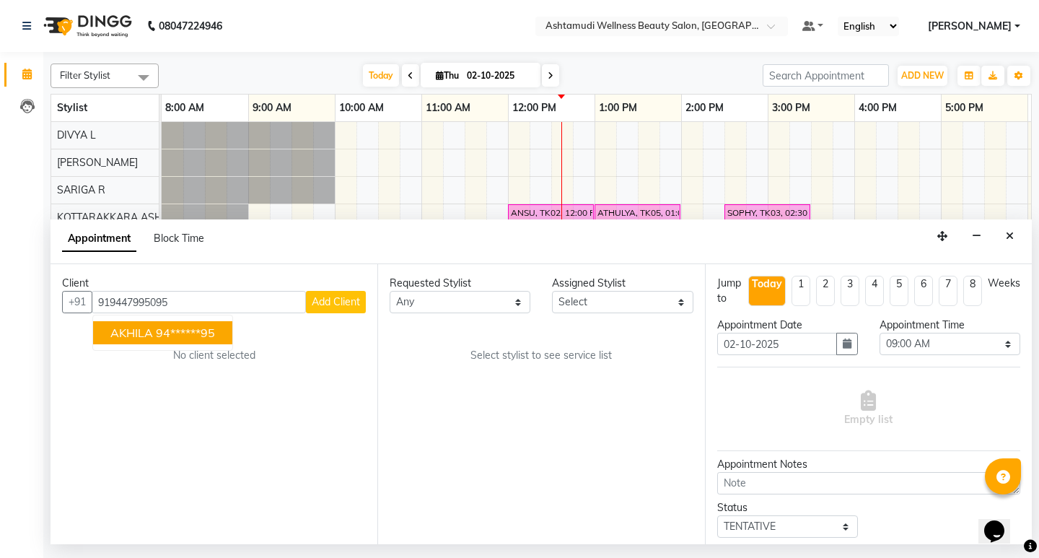
click at [136, 332] on span "AKHILA" at bounding box center [131, 332] width 43 height 14
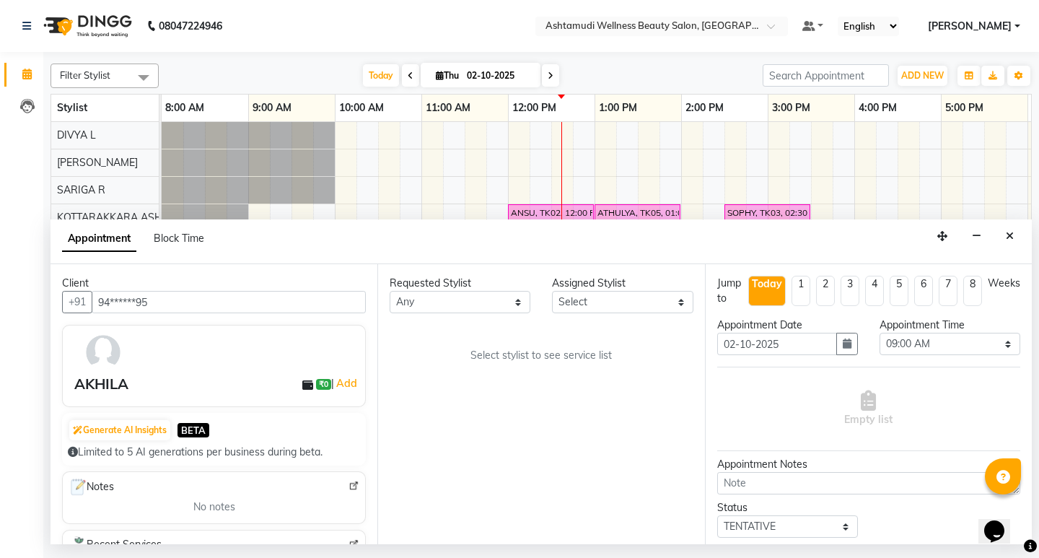
type input "94******95"
click at [662, 299] on select "Select AMRITHA DIVYA L [PERSON_NAME] ([PERSON_NAME]) [PERSON_NAME] ASHTAMUDI [P…" at bounding box center [622, 302] width 141 height 22
select select "27462"
click at [552, 291] on select "Select AMRITHA DIVYA L [PERSON_NAME] ([PERSON_NAME]) [PERSON_NAME] ASHTAMUDI [P…" at bounding box center [622, 302] width 141 height 22
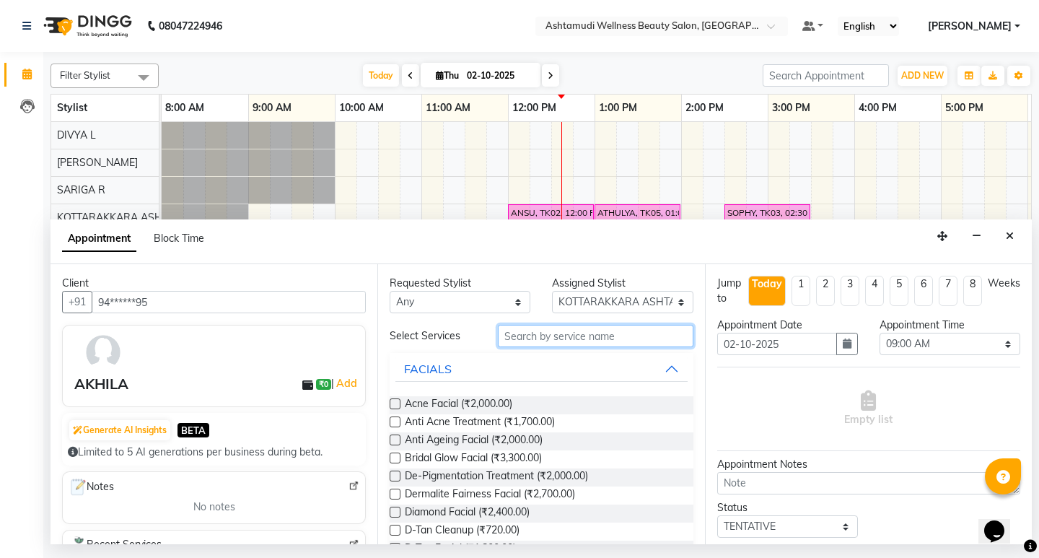
click at [554, 341] on input "text" at bounding box center [595, 336] width 195 height 22
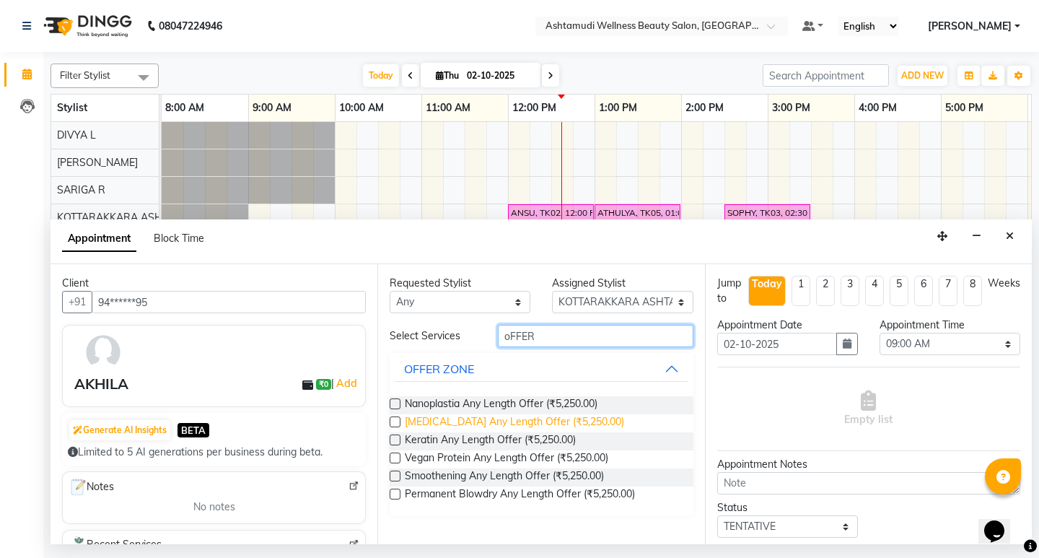
type input "oFFER"
click at [535, 422] on span "[MEDICAL_DATA] Any Length Offer (₹5,250.00)" at bounding box center [514, 423] width 219 height 18
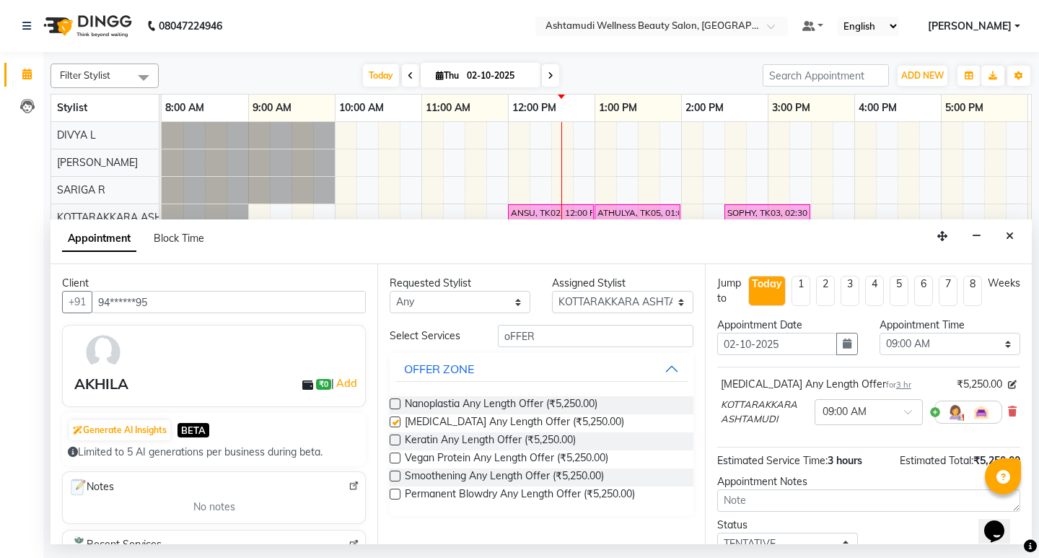
checkbox input "false"
click at [932, 350] on select "Select 09:00 AM 09:15 AM 09:30 AM 09:45 AM 10:00 AM 10:15 AM 10:30 AM 10:45 AM …" at bounding box center [950, 344] width 141 height 22
click at [858, 313] on div "Jump to [DATE] 1 2 3 4 5 6 7 8 Weeks" at bounding box center [868, 297] width 325 height 42
click at [997, 345] on select "Select 09:00 AM 09:15 AM 09:30 AM 09:45 AM 10:00 AM 10:15 AM 10:30 AM 10:45 AM …" at bounding box center [950, 344] width 141 height 22
select select "900"
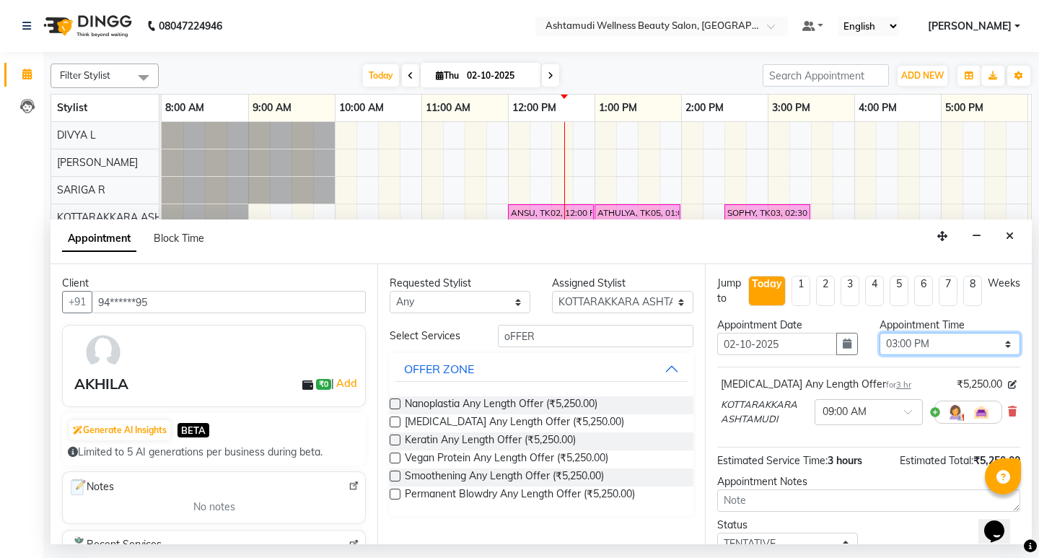
click at [880, 333] on select "Select 09:00 AM 09:15 AM 09:30 AM 09:45 AM 10:00 AM 10:15 AM 10:30 AM 10:45 AM …" at bounding box center [950, 344] width 141 height 22
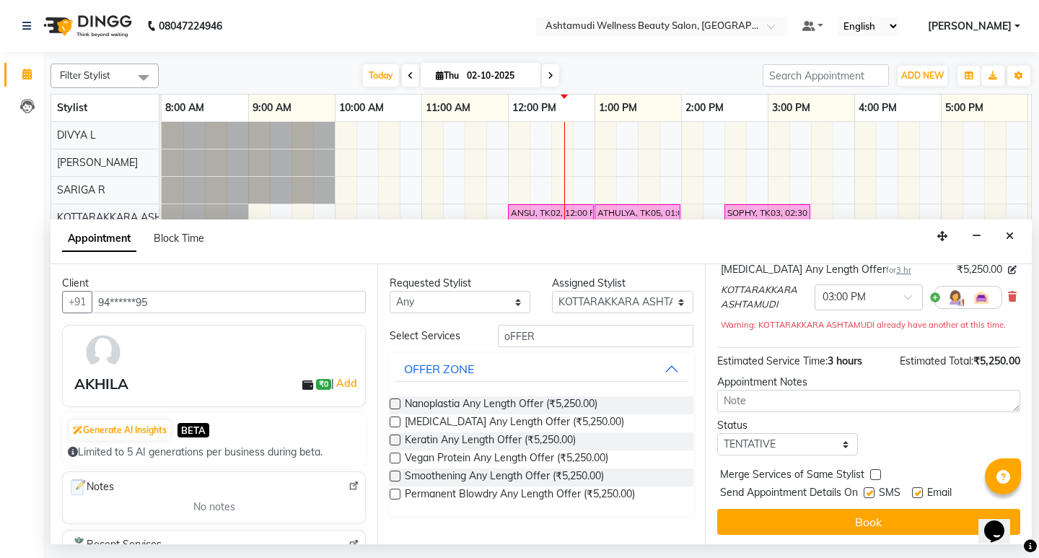
scroll to position [117, 0]
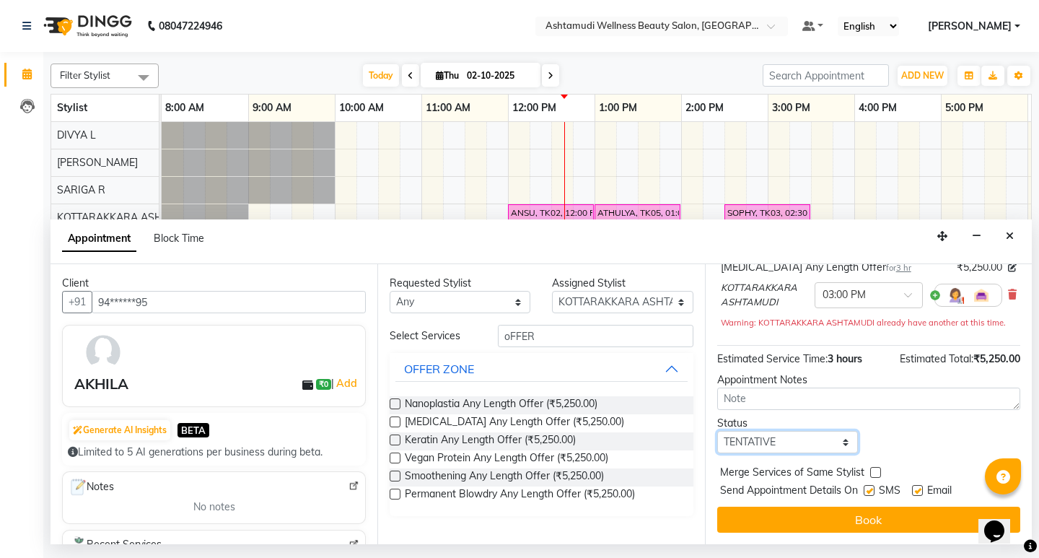
click at [812, 447] on select "Select TENTATIVE CONFIRM CHECK-IN UPCOMING" at bounding box center [787, 442] width 141 height 22
select select "confirm booking"
click at [717, 431] on select "Select TENTATIVE CONFIRM CHECK-IN UPCOMING" at bounding box center [787, 442] width 141 height 22
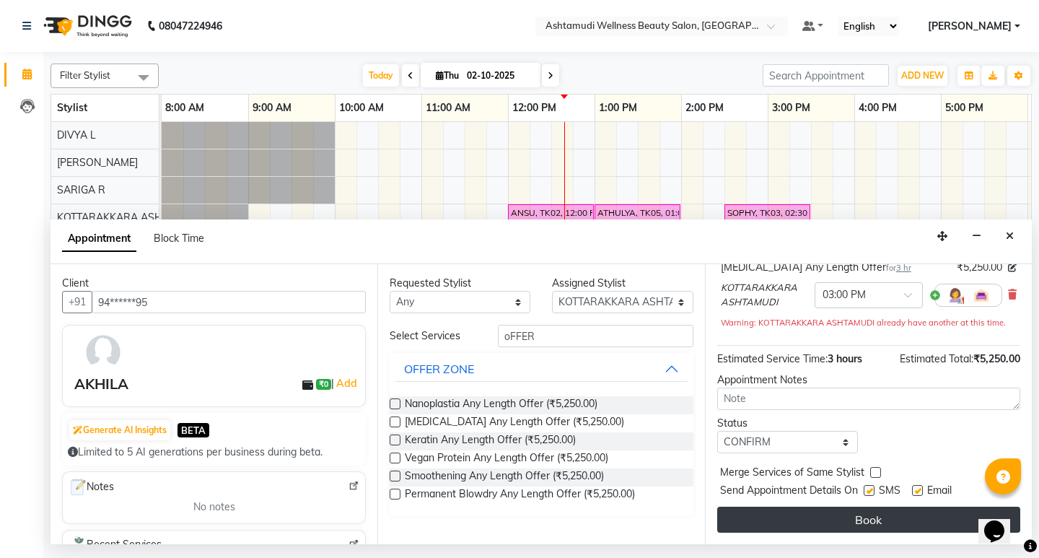
click at [930, 525] on button "Book" at bounding box center [868, 520] width 303 height 26
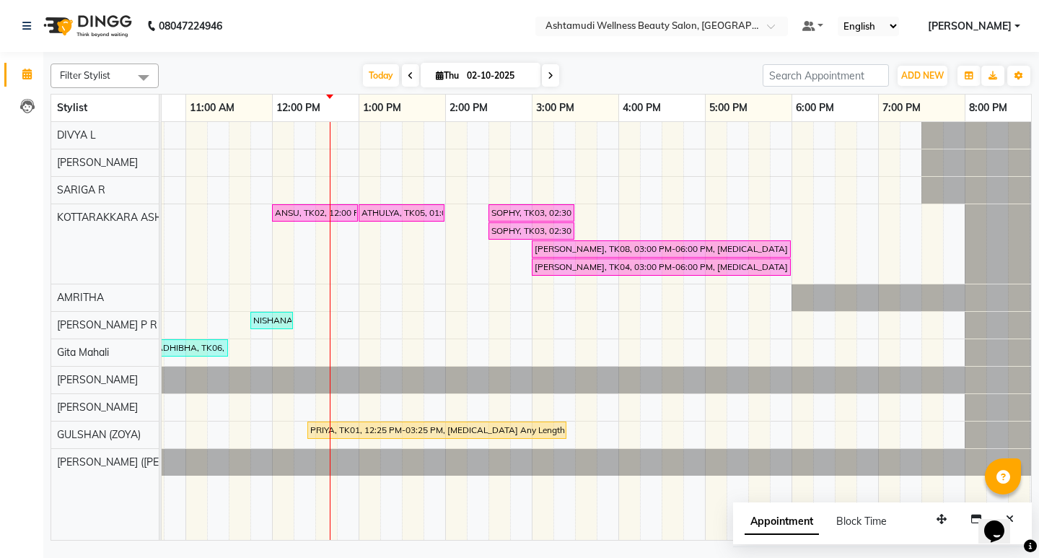
scroll to position [0, 256]
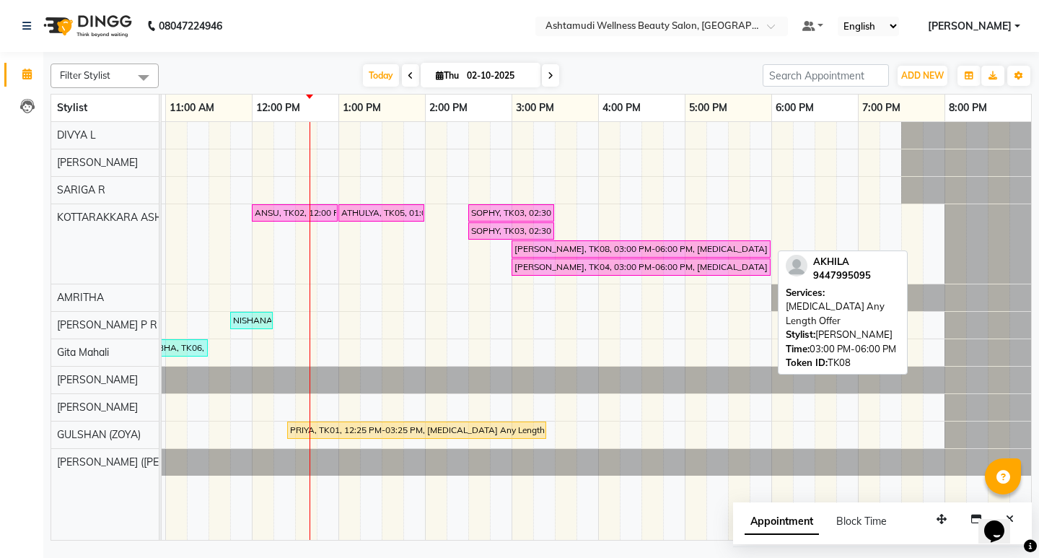
click at [673, 253] on div "[PERSON_NAME], TK08, 03:00 PM-06:00 PM, [MEDICAL_DATA] Any Length Offer" at bounding box center [641, 248] width 256 height 13
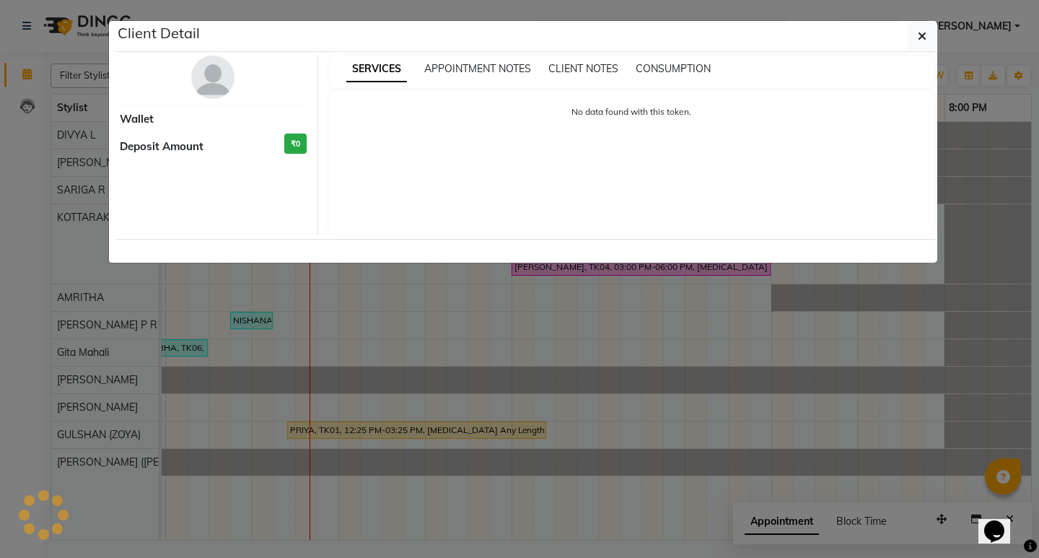
select select "6"
